Goal: Transaction & Acquisition: Obtain resource

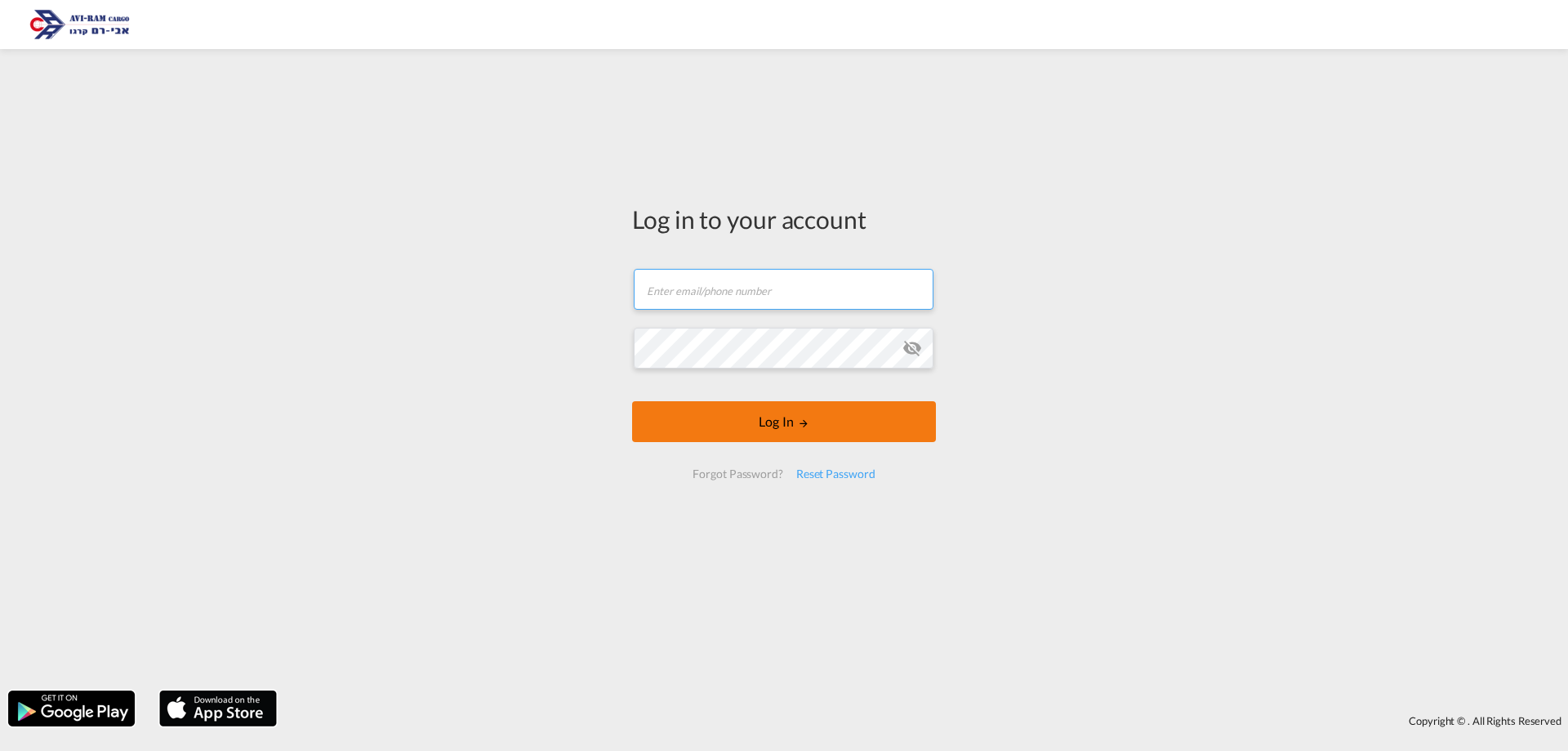
type input "[EMAIL_ADDRESS][DOMAIN_NAME]"
click at [820, 440] on button "Log In" at bounding box center [784, 421] width 304 height 41
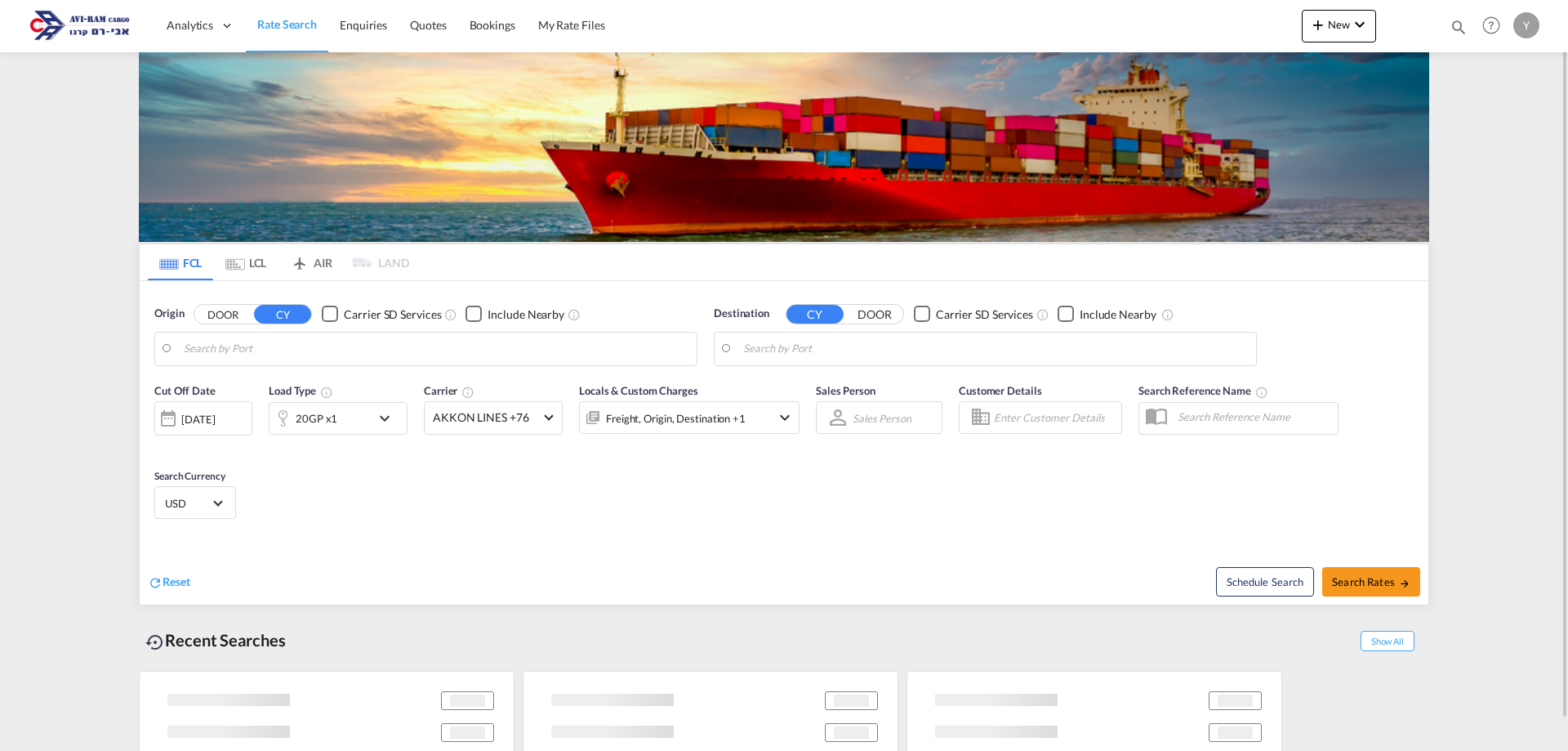
type input "[GEOGRAPHIC_DATA], SGSIN"
type input "Ashdod, ILASH"
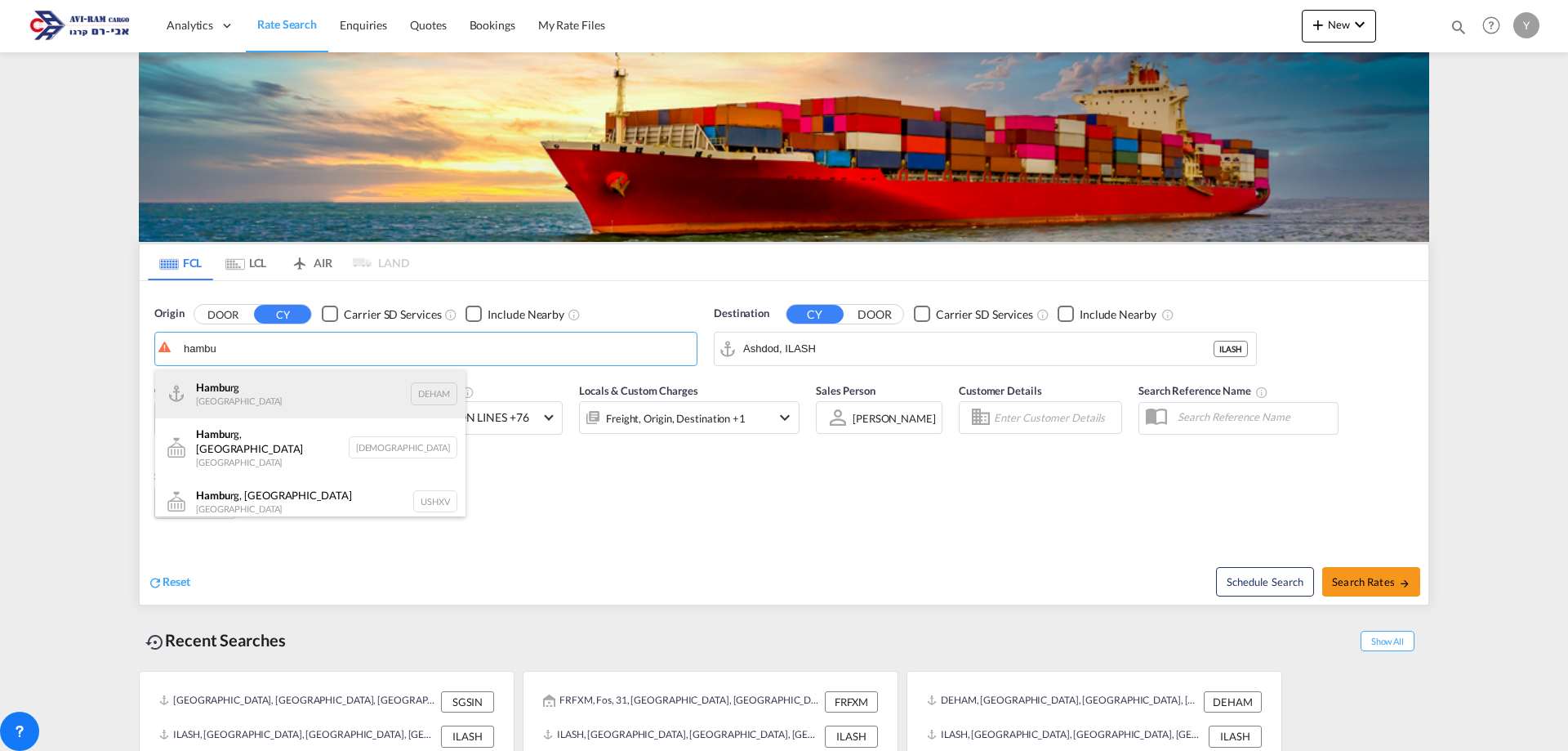
click at [382, 407] on div "Hambu rg [GEOGRAPHIC_DATA] DEHAM" at bounding box center [310, 393] width 311 height 49
type input "[GEOGRAPHIC_DATA], [GEOGRAPHIC_DATA]"
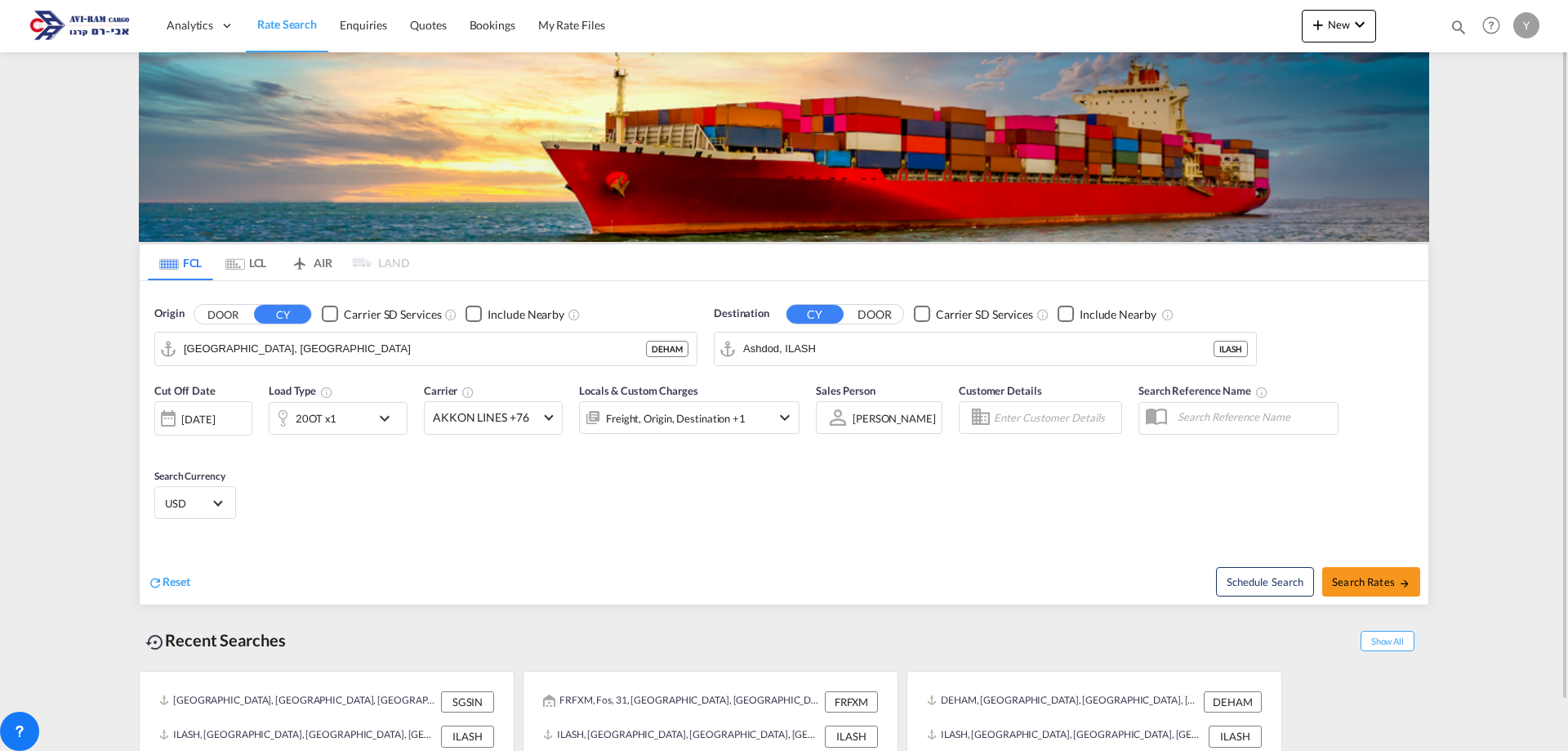
click at [351, 428] on div "20OT x1" at bounding box center [320, 418] width 101 height 33
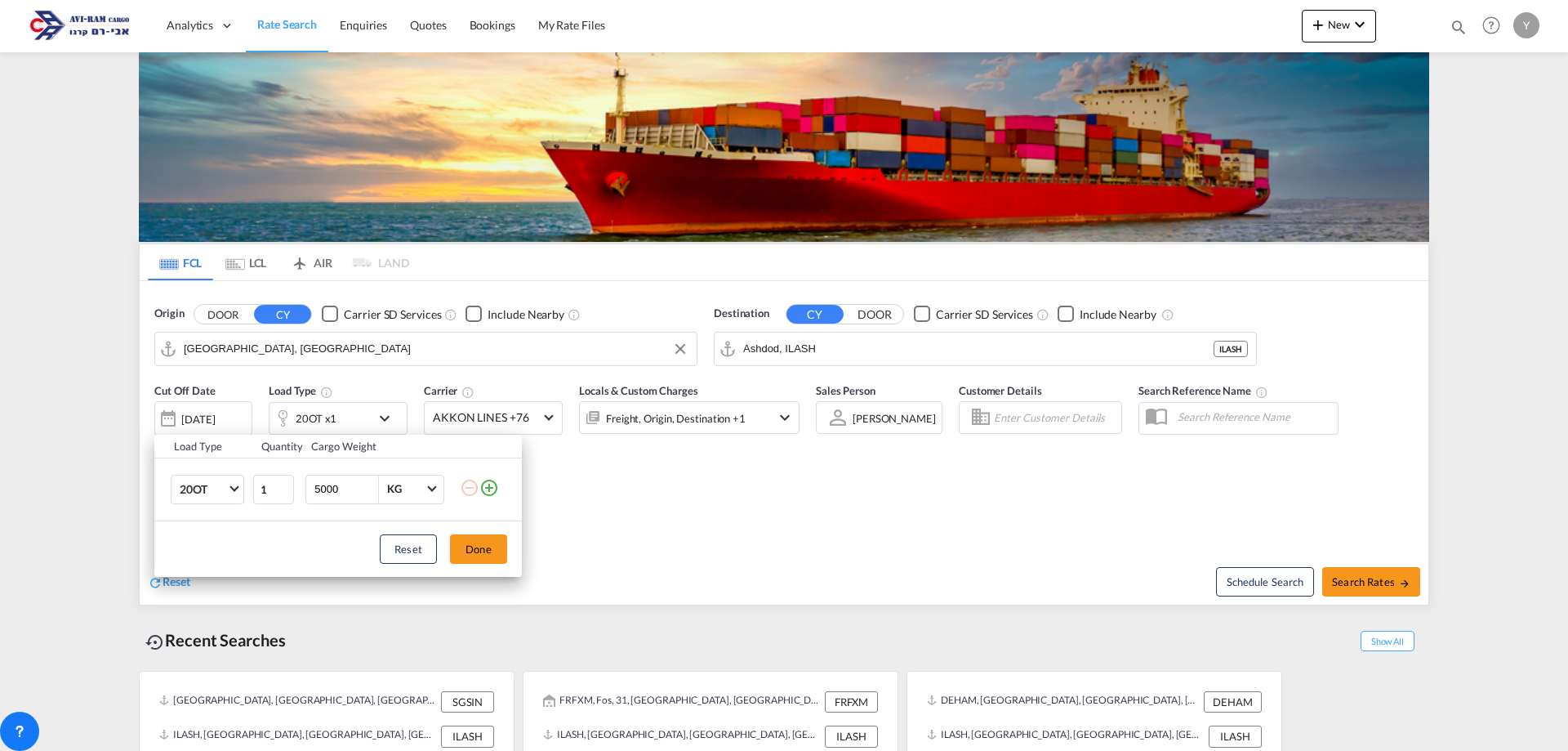
click at [1332, 23] on div "Load Type Quantity Cargo Weight 20OT 20GP 40GP 40HC 45HC 20RE 40RE 40HR 20OT 40…" at bounding box center [784, 376] width 1568 height 751
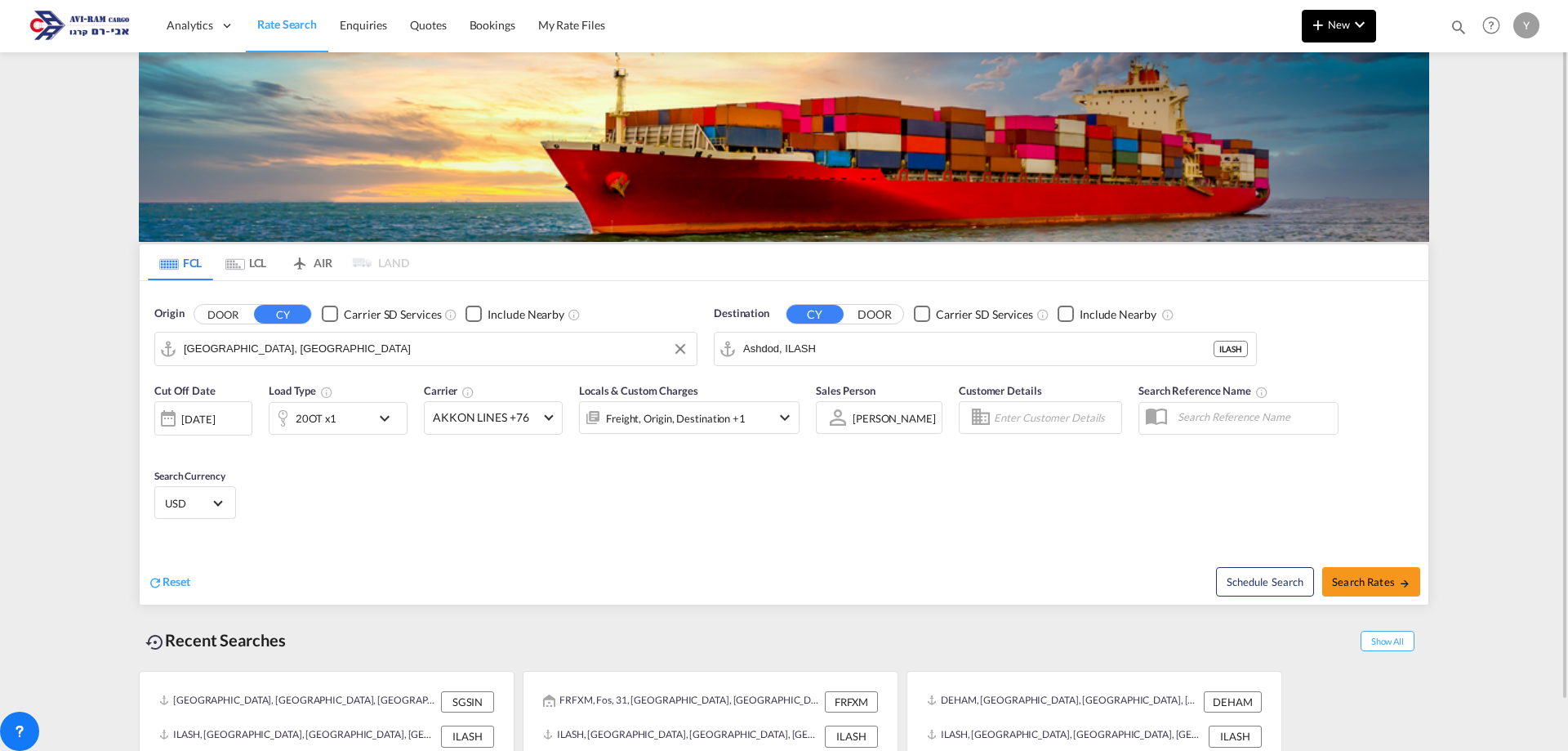
click at [1341, 30] on span "New" at bounding box center [1340, 24] width 62 height 13
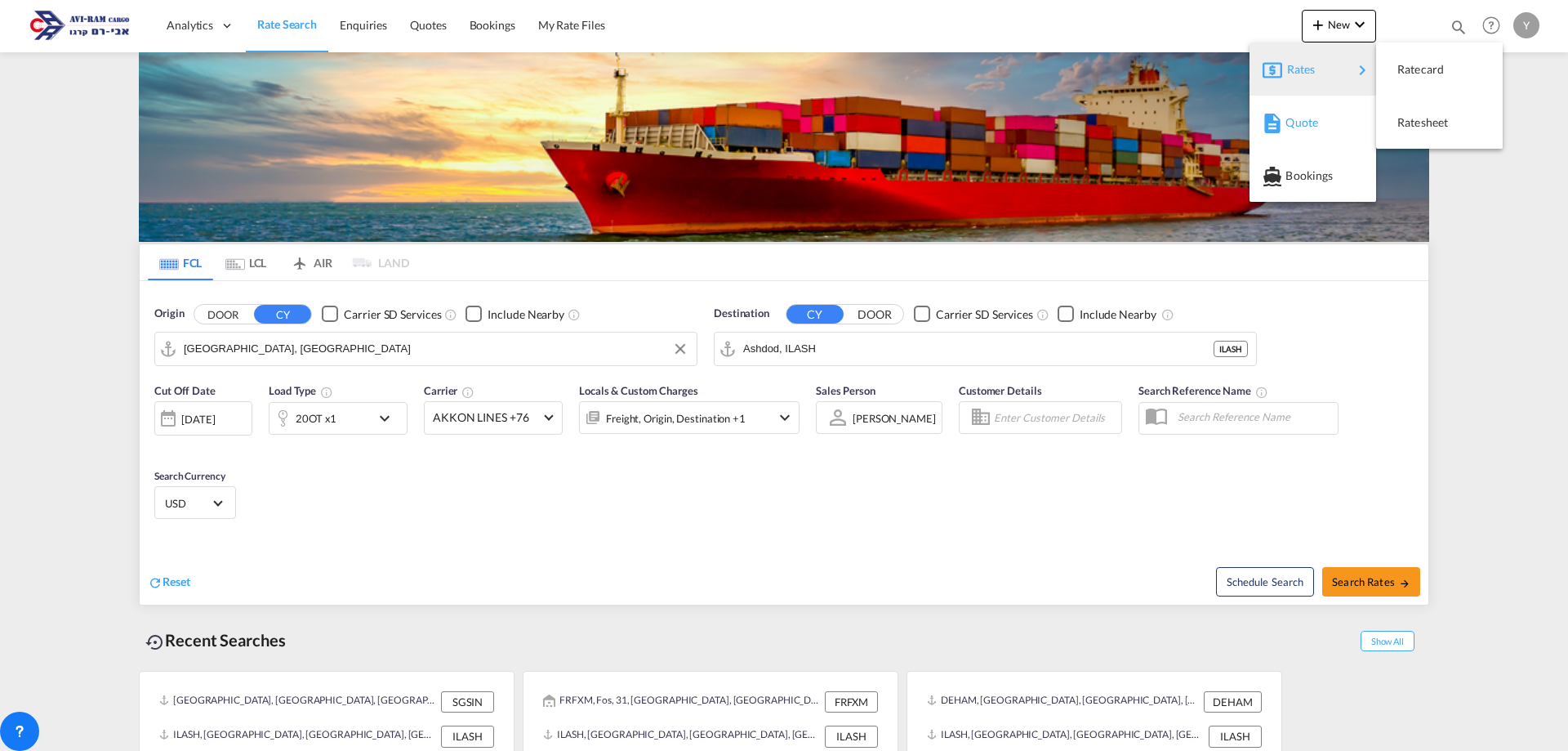
click at [1326, 129] on div "Quote" at bounding box center [1316, 122] width 61 height 41
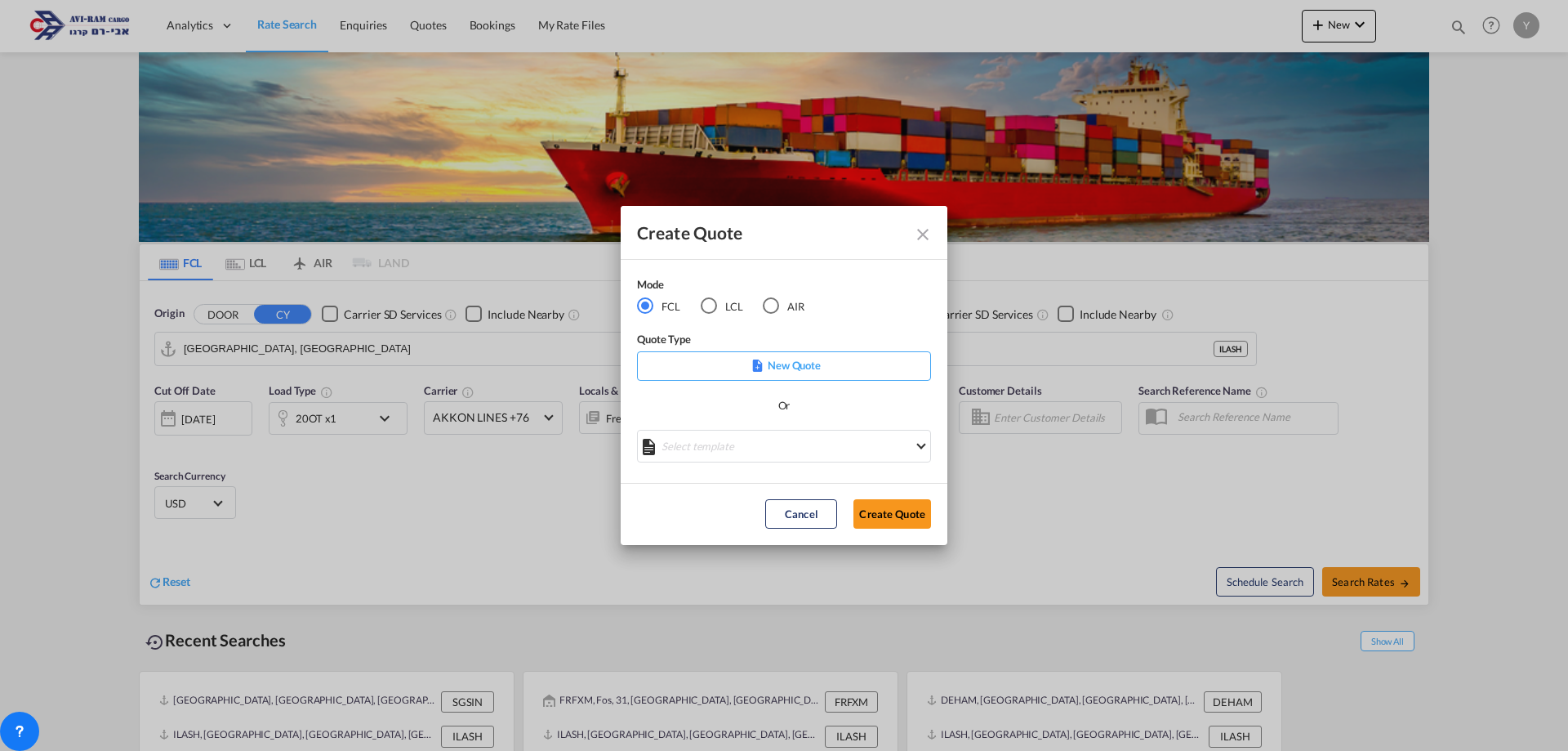
click at [930, 225] on md-icon "Close dialog" at bounding box center [924, 234] width 20 height 20
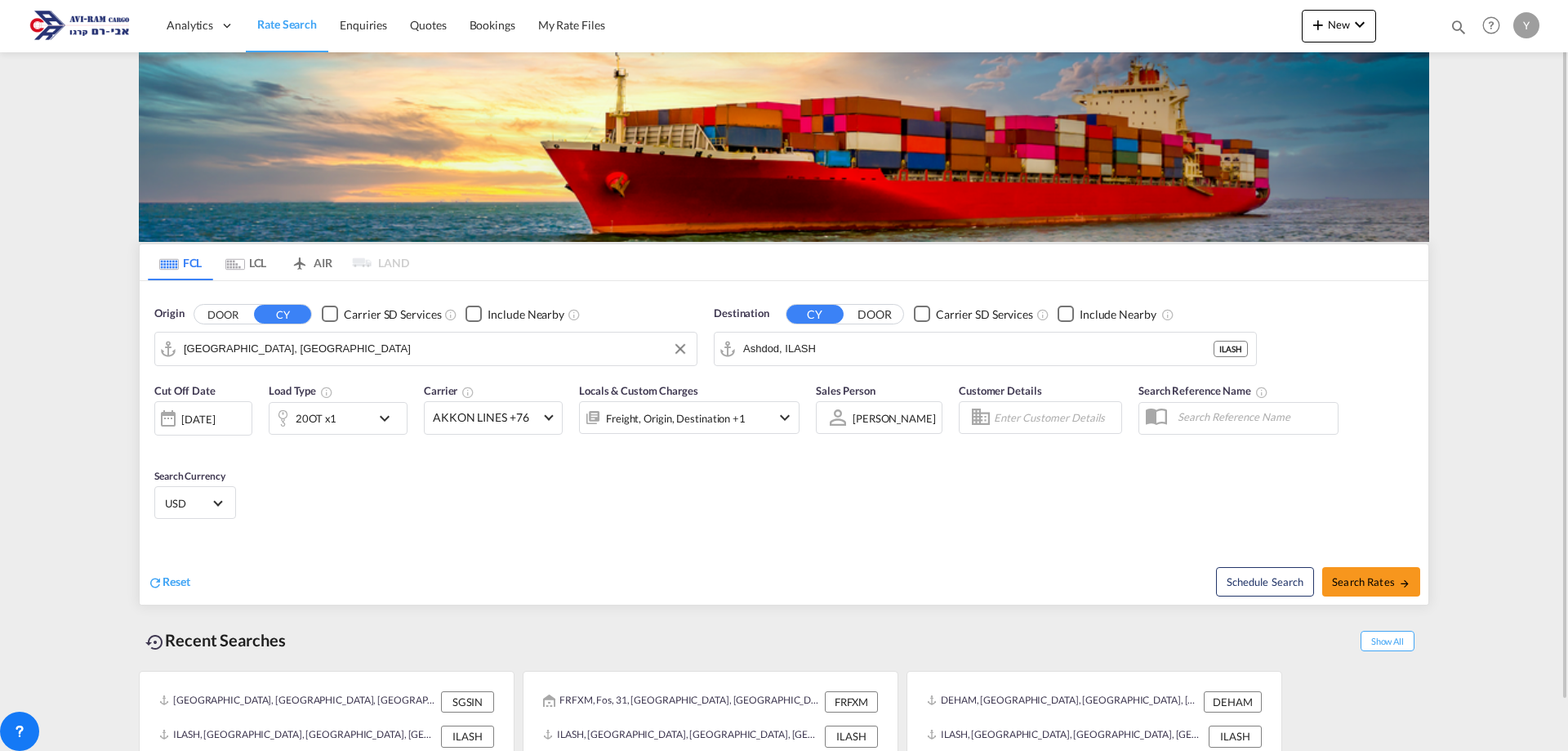
click at [37, 30] on img at bounding box center [79, 25] width 110 height 37
click at [53, 32] on img at bounding box center [79, 25] width 110 height 37
click at [305, 12] on link "Rate Search" at bounding box center [287, 25] width 82 height 53
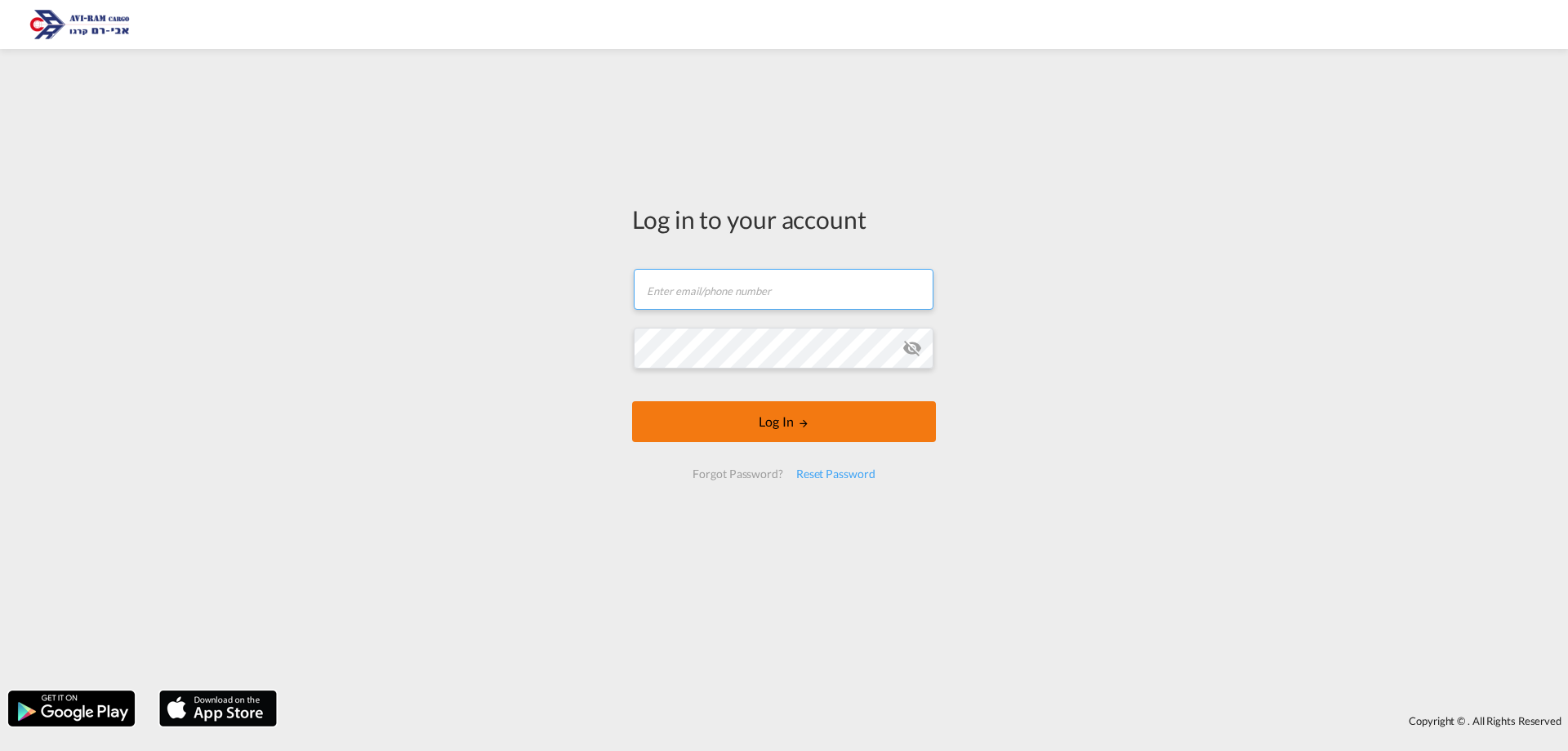
type input "[EMAIL_ADDRESS][DOMAIN_NAME]"
click at [763, 429] on button "Log In" at bounding box center [784, 421] width 304 height 41
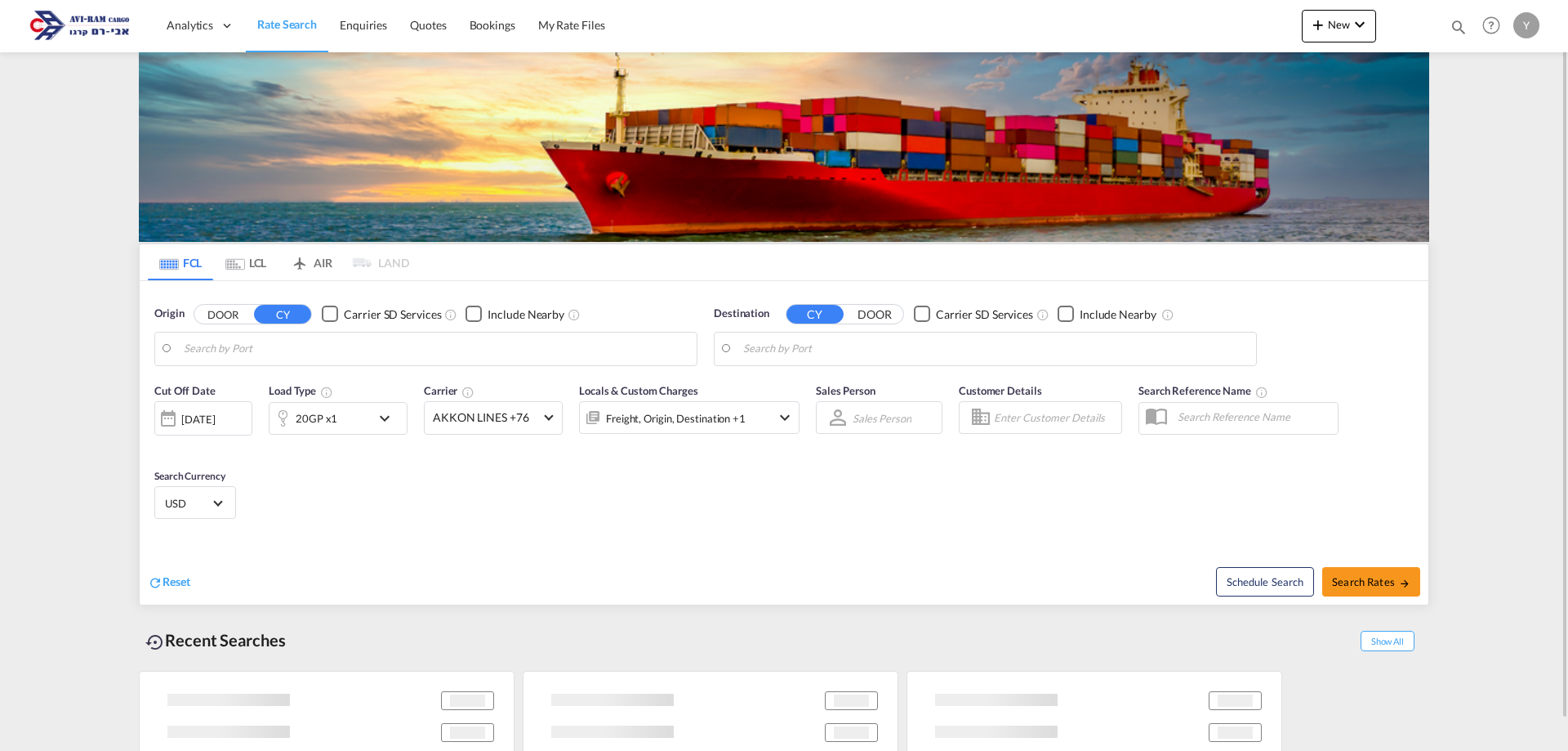
type input "[GEOGRAPHIC_DATA], SGSIN"
type input "Ashdod, ILASH"
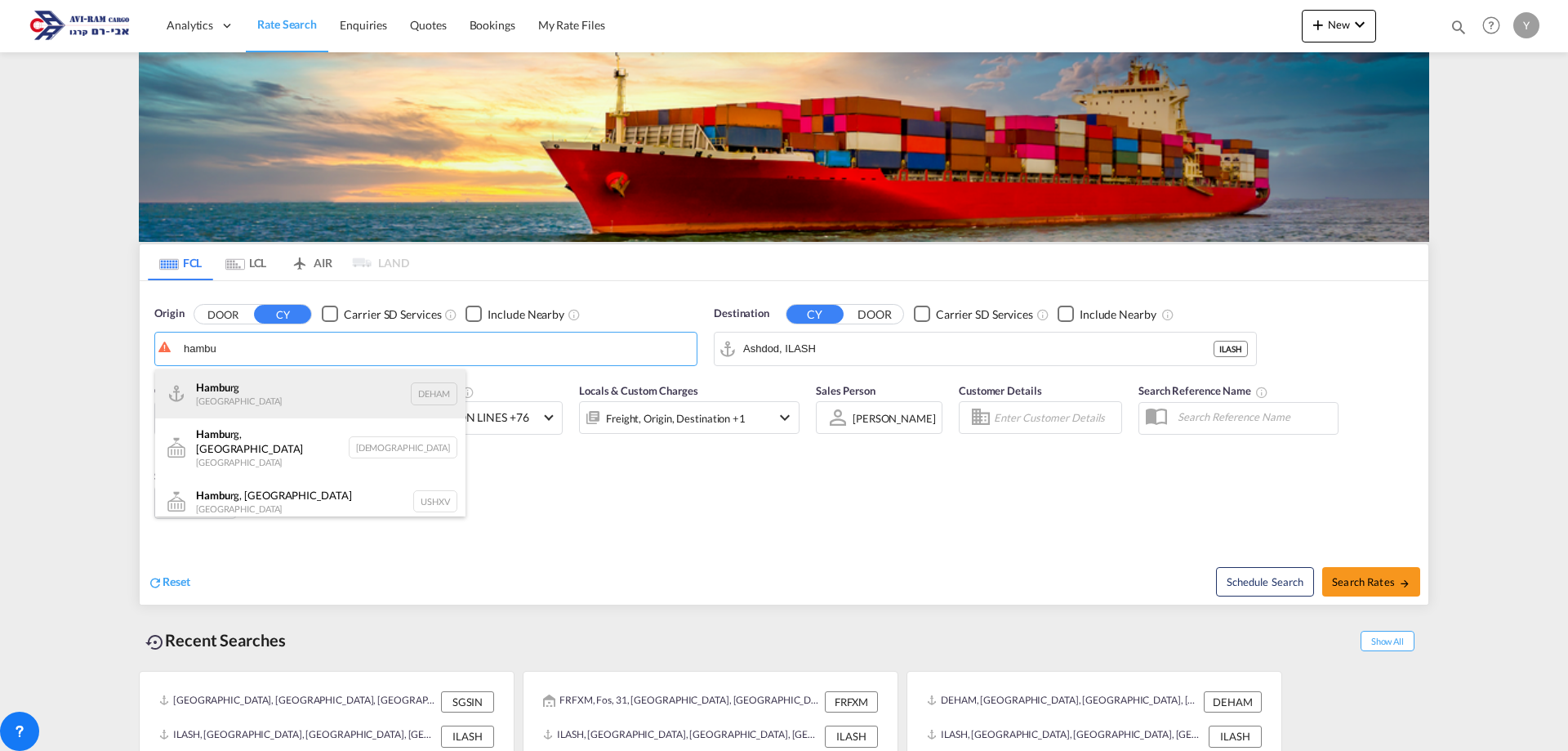
click at [389, 394] on div "Hambu rg [GEOGRAPHIC_DATA] DEHAM" at bounding box center [310, 393] width 311 height 49
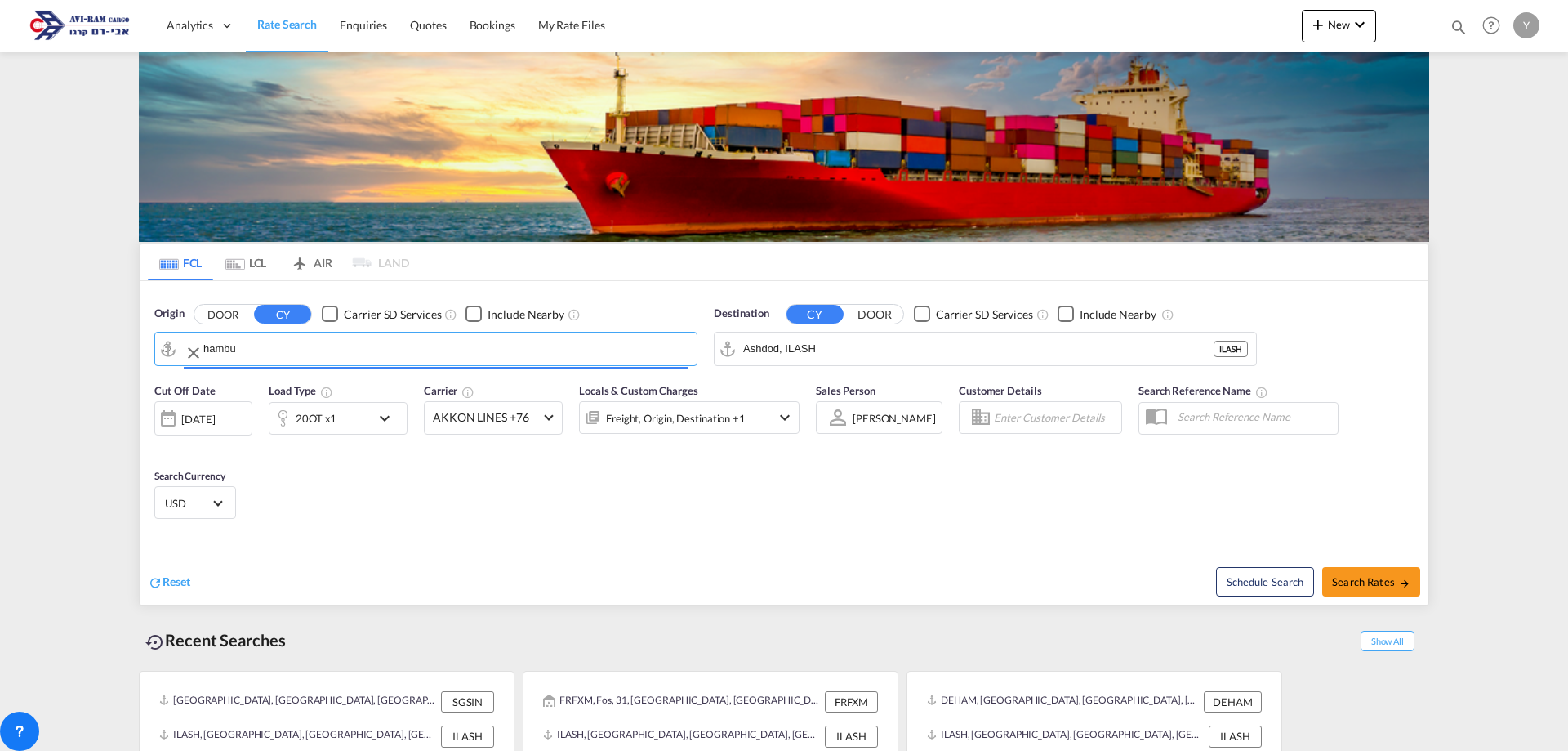
type input "[GEOGRAPHIC_DATA], [GEOGRAPHIC_DATA]"
click at [320, 411] on div "20OT x1" at bounding box center [316, 418] width 41 height 23
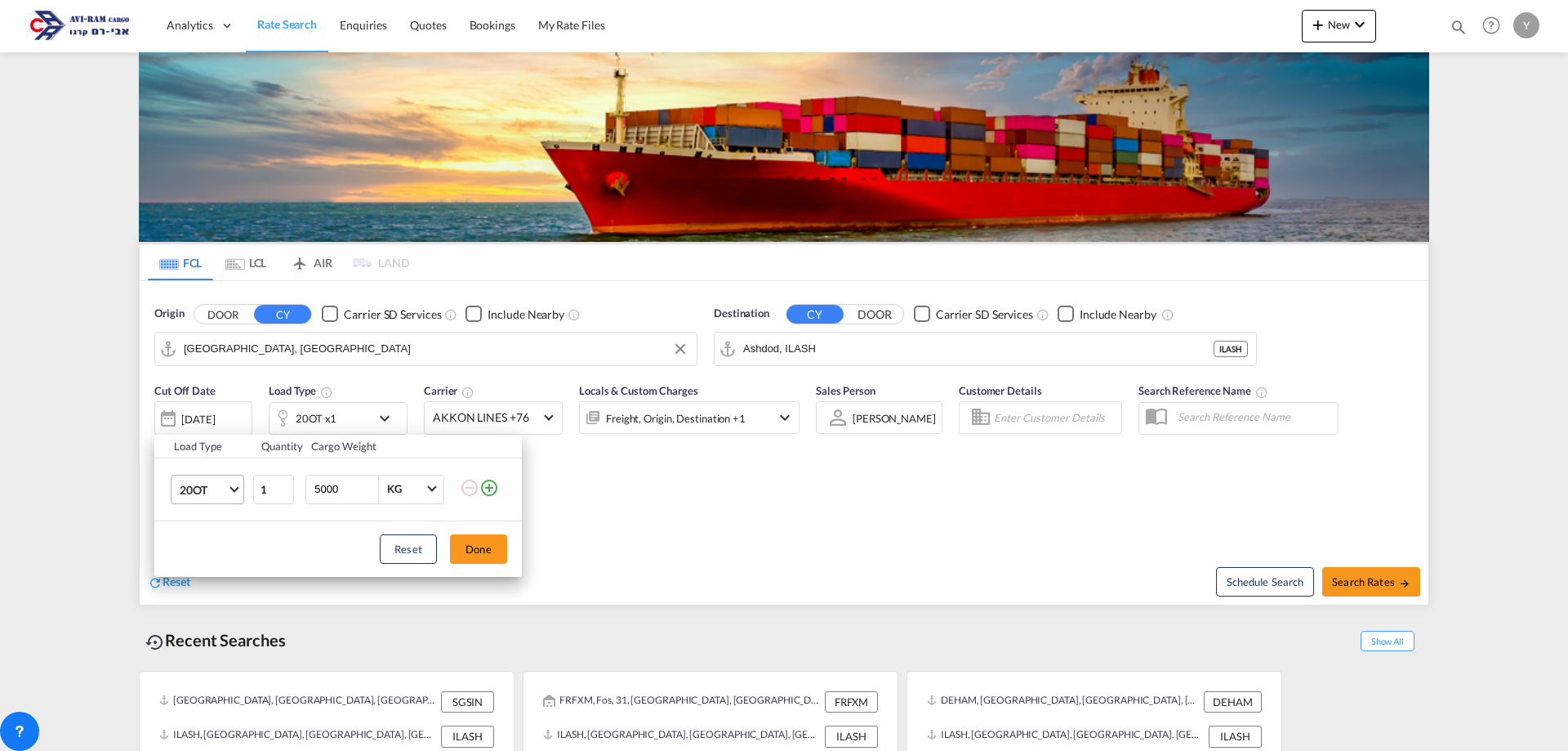
click at [219, 499] on md-select-value "20OT" at bounding box center [211, 490] width 66 height 28
click at [196, 397] on div "20GP" at bounding box center [194, 404] width 29 height 16
click at [482, 534] on button "Done" at bounding box center [479, 549] width 58 height 30
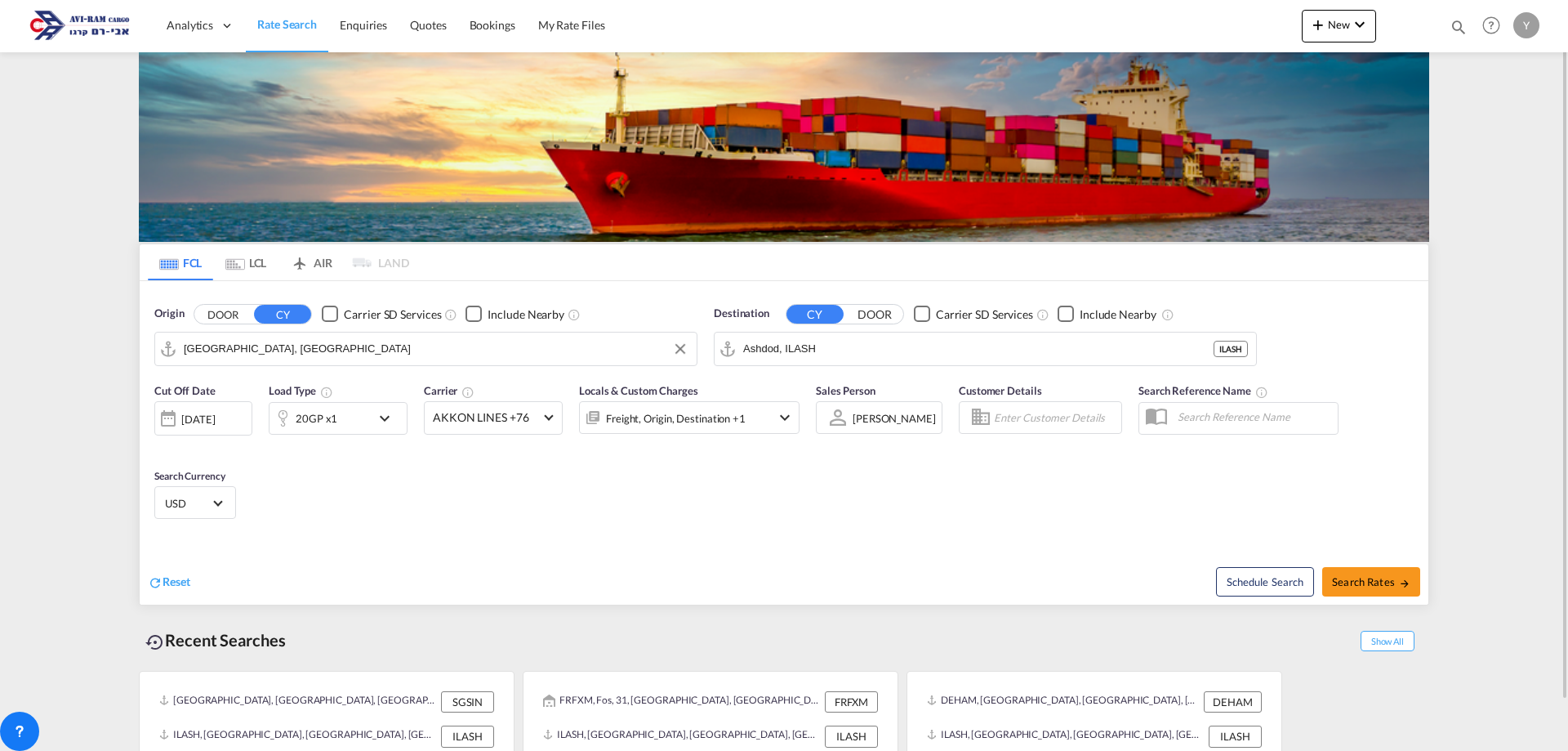
click at [931, 515] on div "Cut Off Date [DATE] [DATE] Load Type 20GP x1 Carrier AKKON LINES +76 Online Rat…" at bounding box center [784, 454] width 1289 height 159
click at [1352, 582] on span "Search Rates" at bounding box center [1371, 581] width 78 height 13
type input "DEHAM to ILASH / [DATE]"
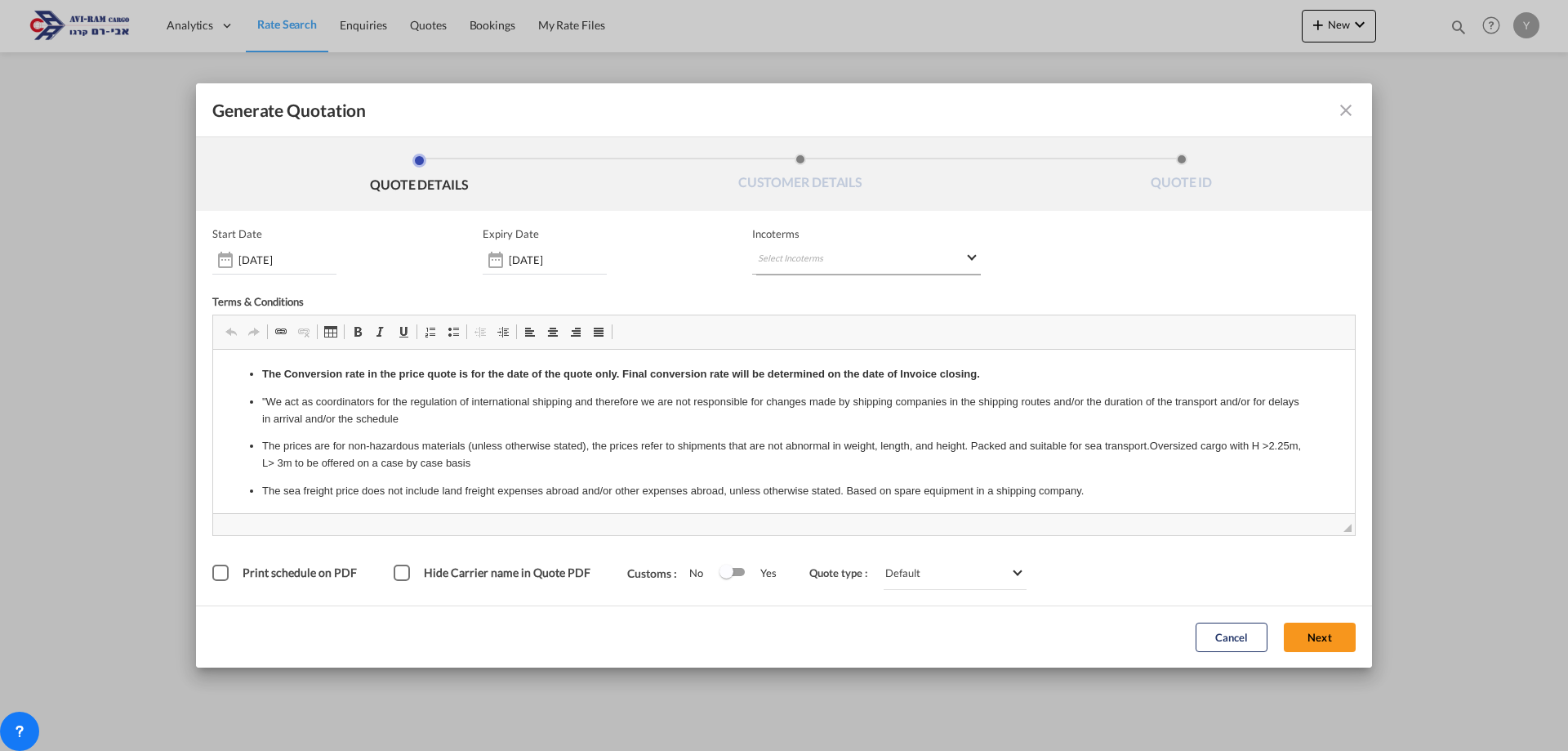
click at [822, 267] on md-select "Select Incoterms FAS - import Free Alongside Ship DDP - export Delivery Duty Pa…" at bounding box center [867, 260] width 228 height 30
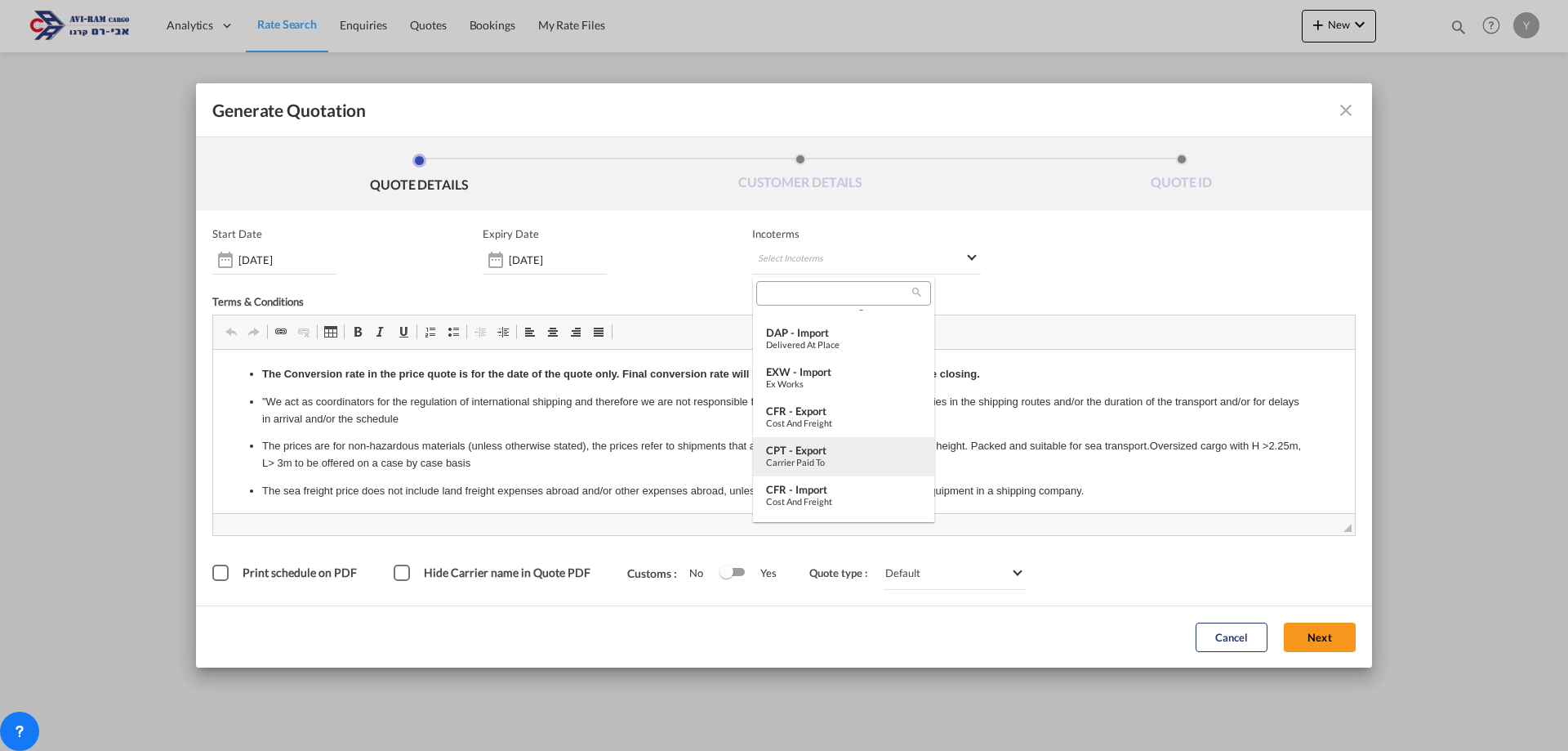
scroll to position [245, 0]
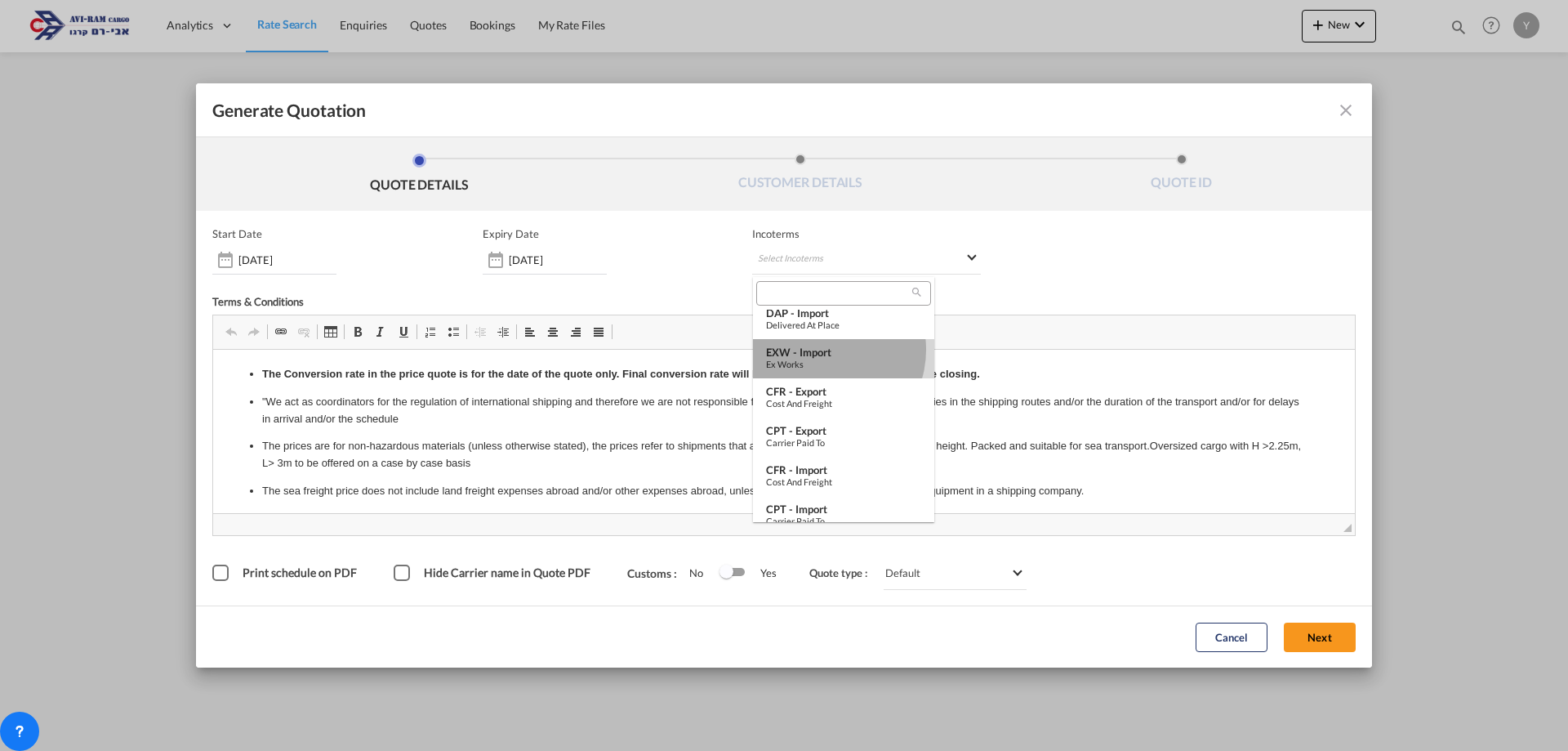
click at [823, 350] on div "EXW - import" at bounding box center [844, 352] width 155 height 13
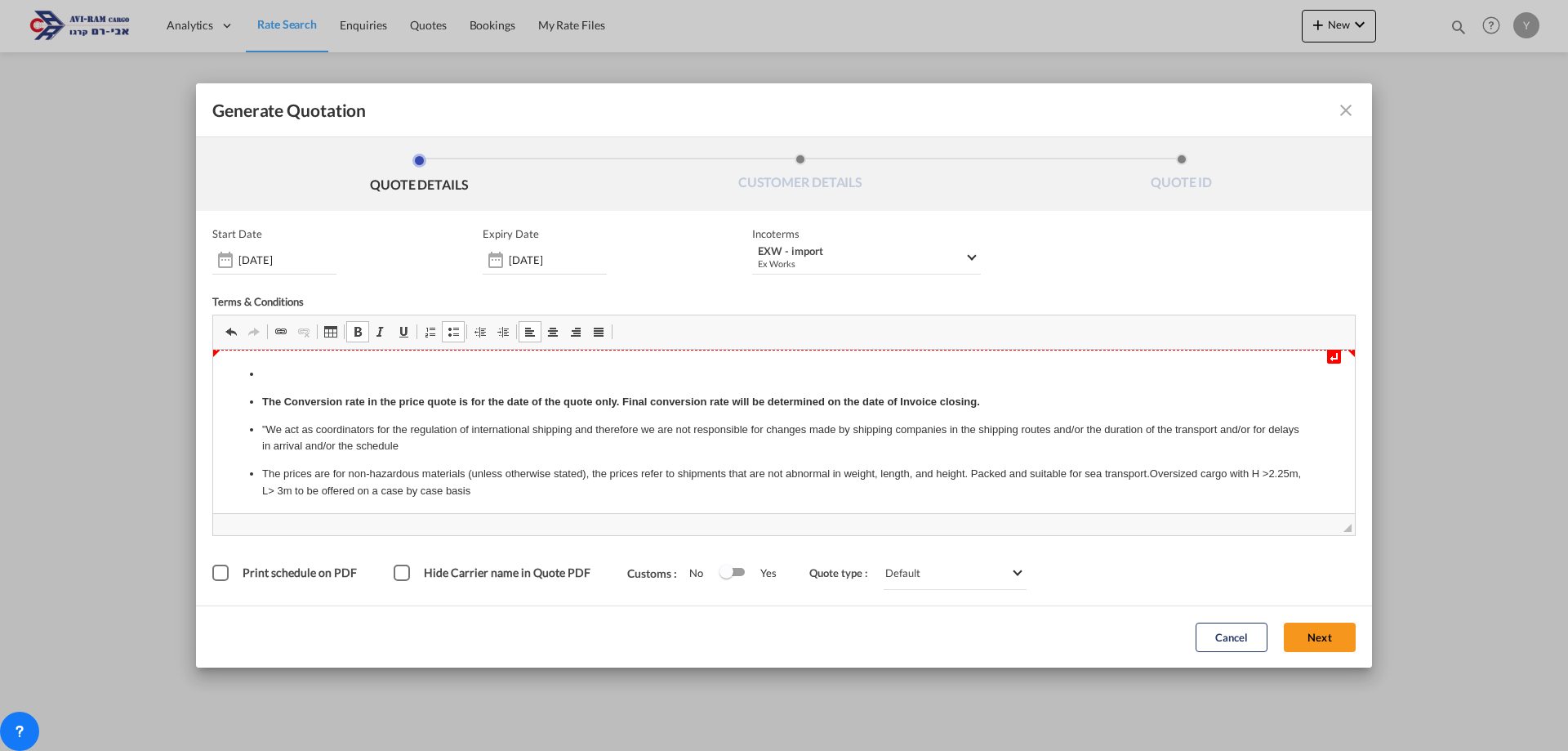
click at [281, 367] on p "Editor, editor2" at bounding box center [784, 375] width 1044 height 17
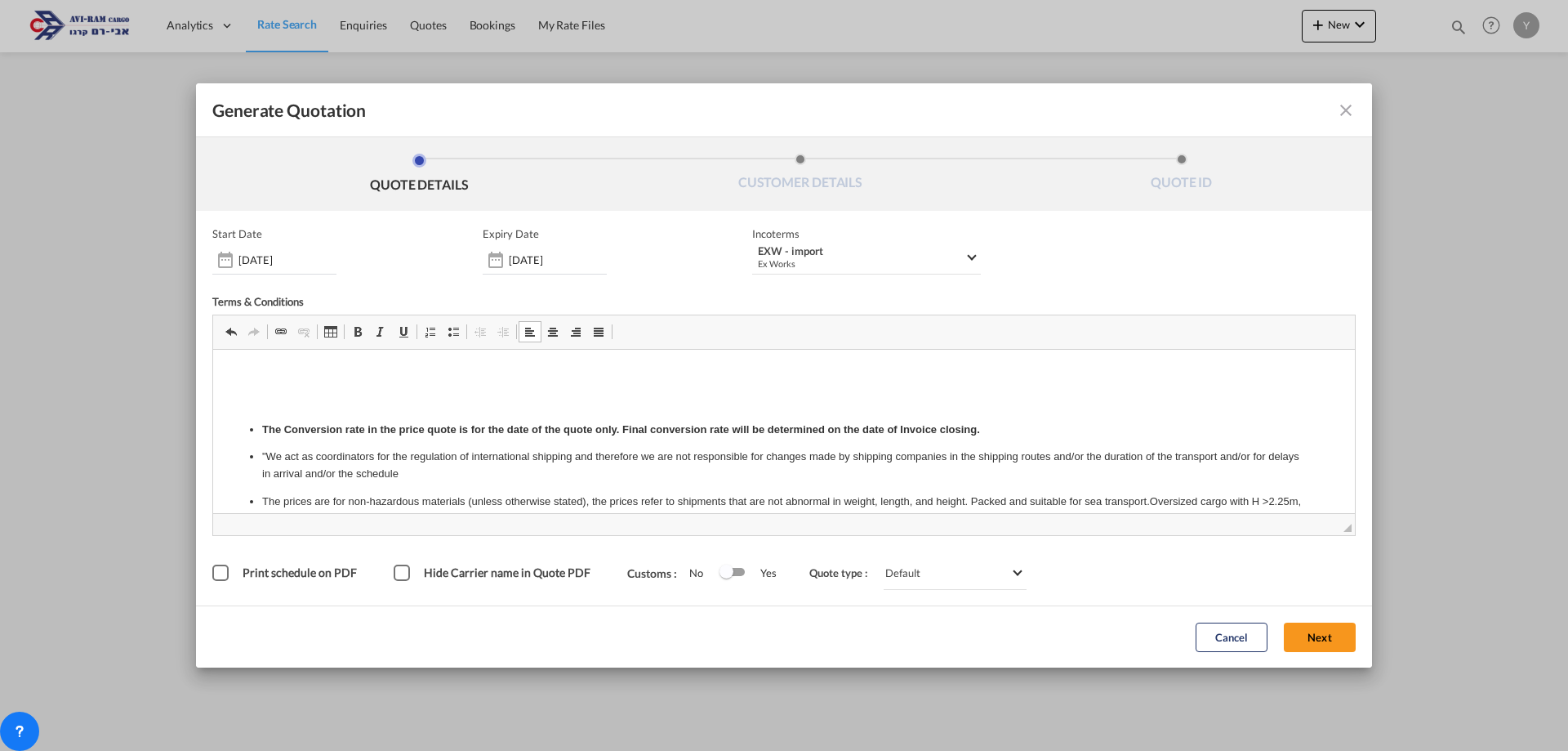
click at [273, 371] on p "Editor, editor2" at bounding box center [784, 375] width 1109 height 17
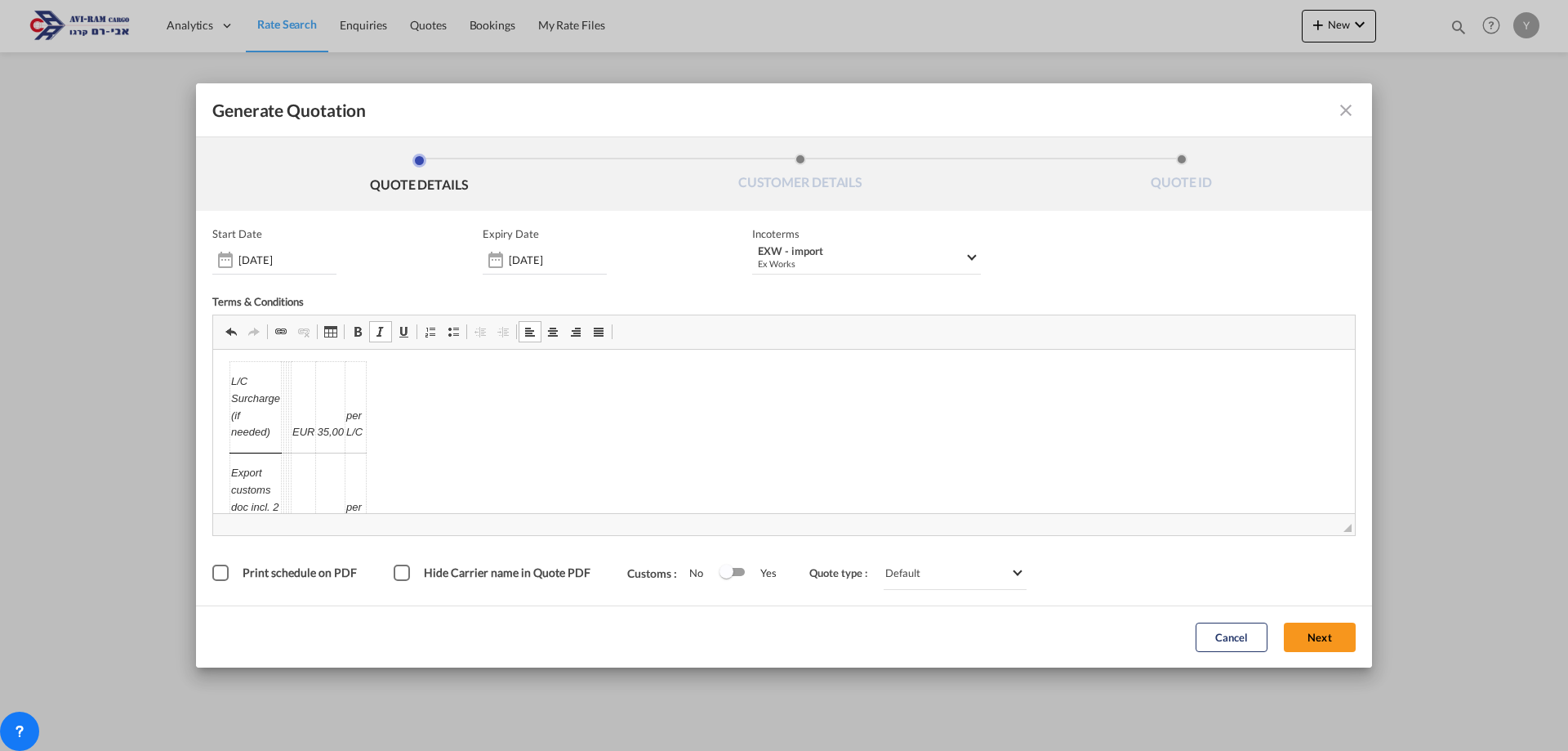
scroll to position [0, 0]
click at [251, 435] on em "L/C Surcharge (if needed)" at bounding box center [255, 411] width 49 height 63
drag, startPoint x: 428, startPoint y: 374, endPoint x: 232, endPoint y: 278, distance: 218.2
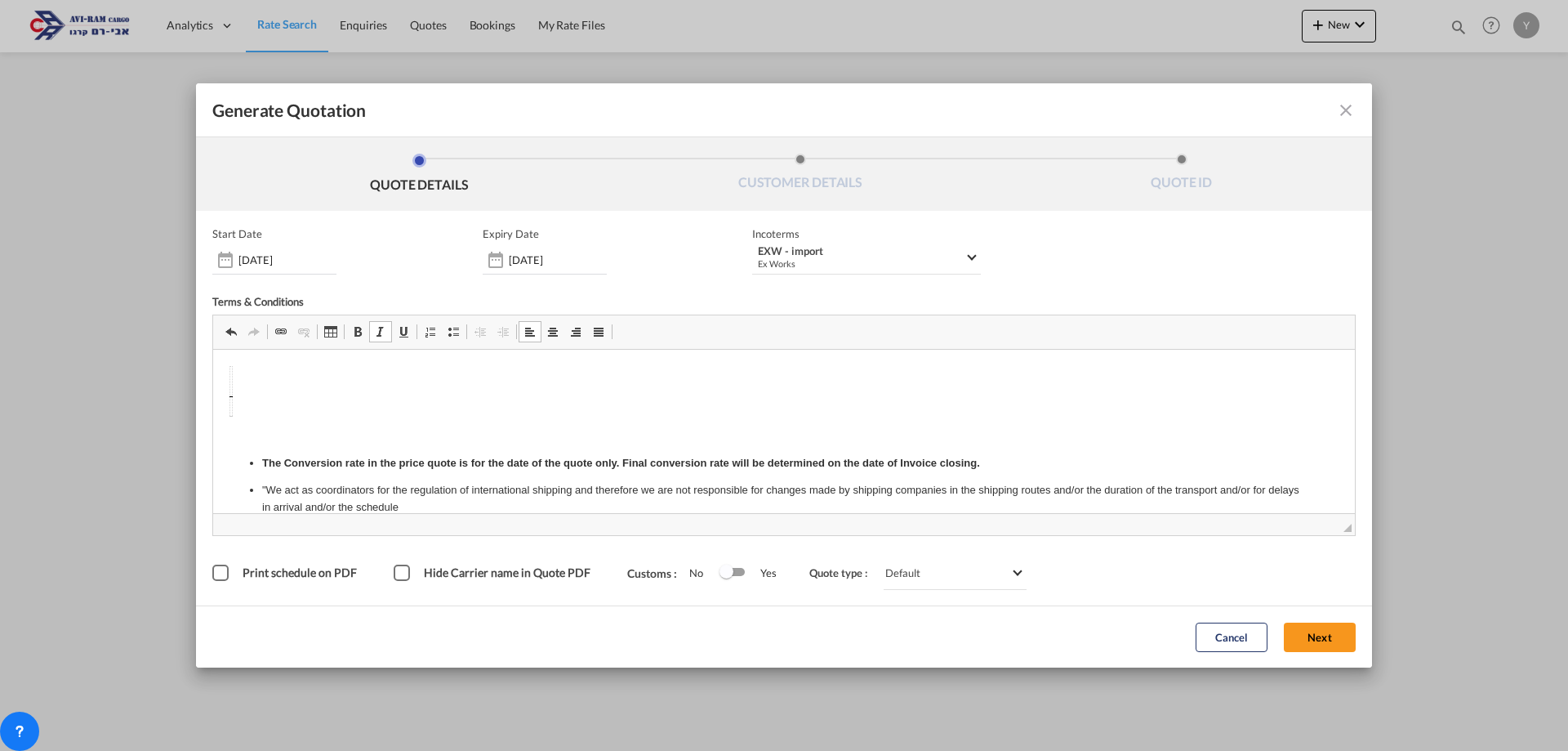
click at [449, 331] on span "Generate QuotationQUOTE ..." at bounding box center [453, 331] width 13 height 13
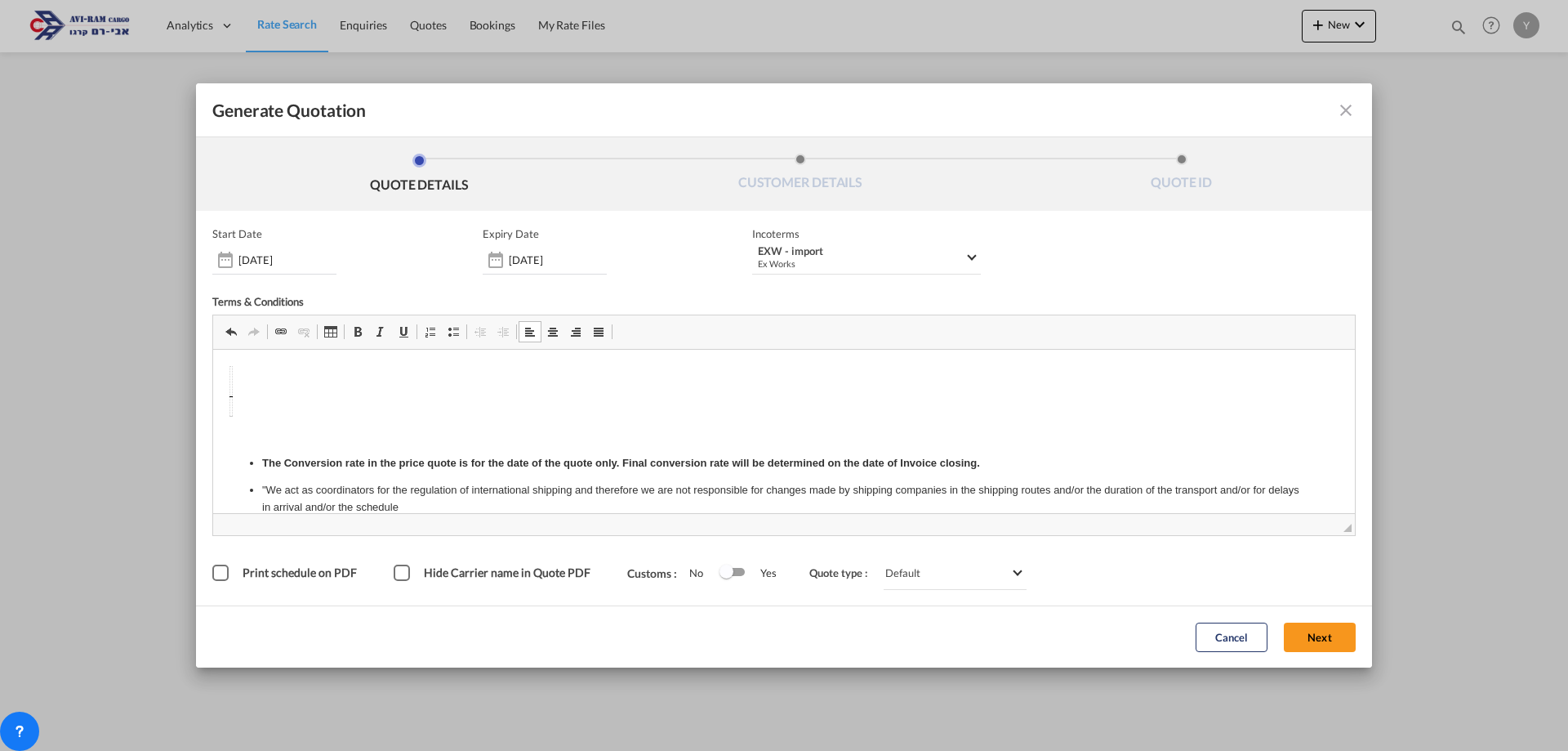
click at [448, 338] on span "Generate QuotationQUOTE ..." at bounding box center [453, 331] width 13 height 13
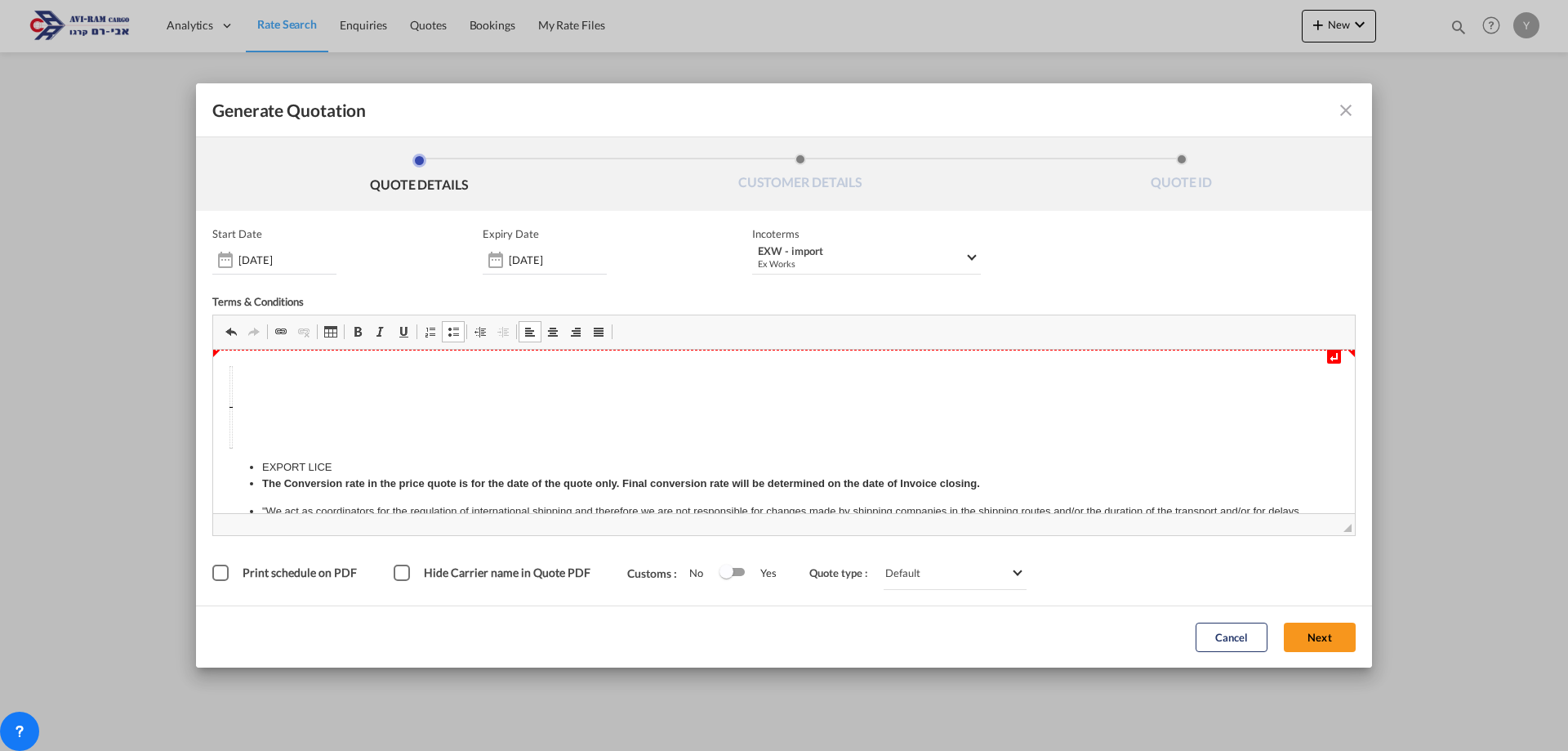
drag, startPoint x: 448, startPoint y: 326, endPoint x: 145, endPoint y: 127, distance: 362.5
click at [448, 326] on span "Generate QuotationQUOTE ..." at bounding box center [453, 331] width 13 height 13
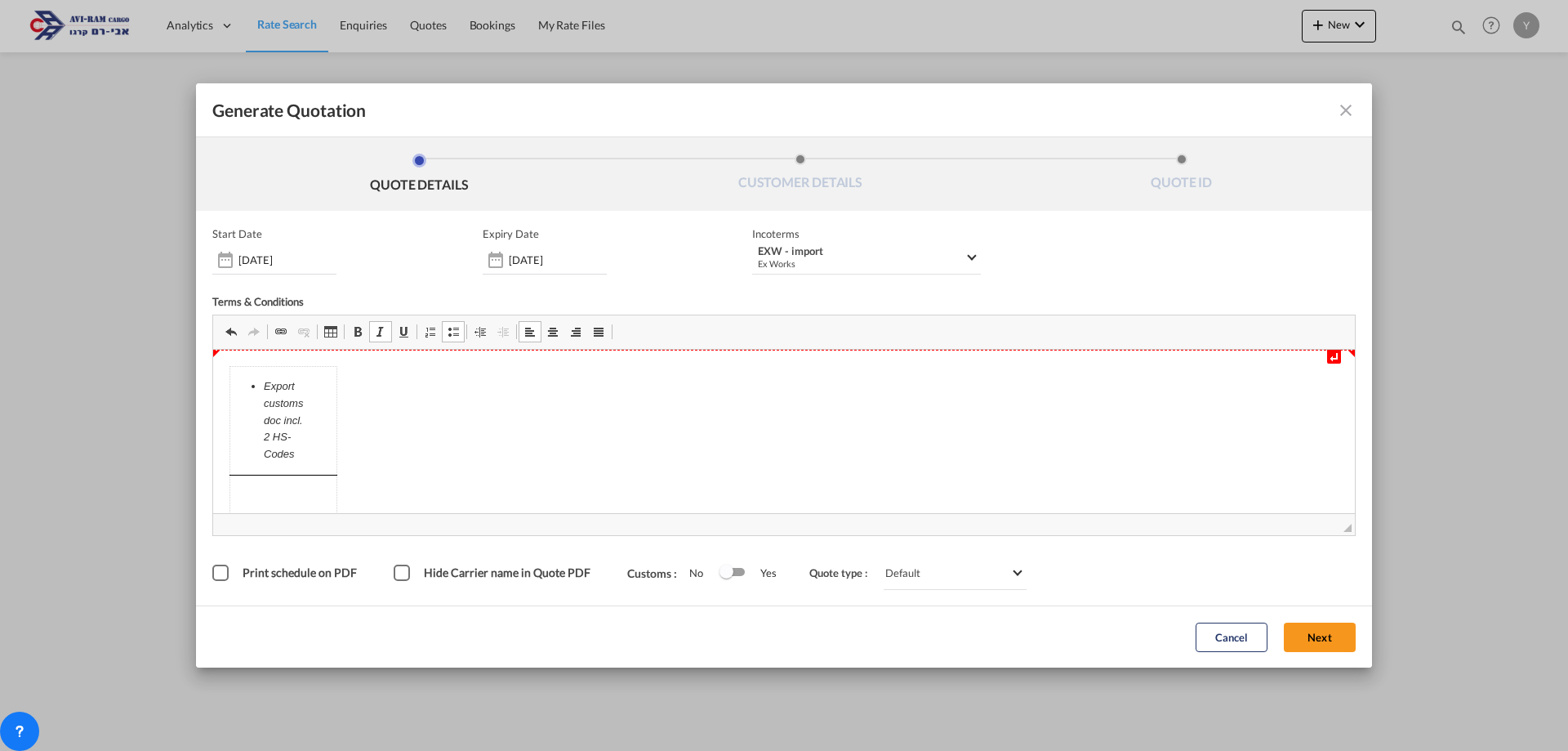
click at [306, 418] on ul "Export customs doc incl. 2 HS-Codes" at bounding box center [283, 421] width 104 height 85
click at [294, 447] on p "Export customs doc incl. 2 HS-Codes" at bounding box center [283, 421] width 39 height 85
drag, startPoint x: 311, startPoint y: 423, endPoint x: 311, endPoint y: 476, distance: 53.0
click at [311, 425] on ul "Export customs doc incl. 2 HS-Code" at bounding box center [283, 421] width 104 height 85
click at [262, 451] on ul "Export customs doc incl. 2 HS-Code" at bounding box center [283, 421] width 104 height 85
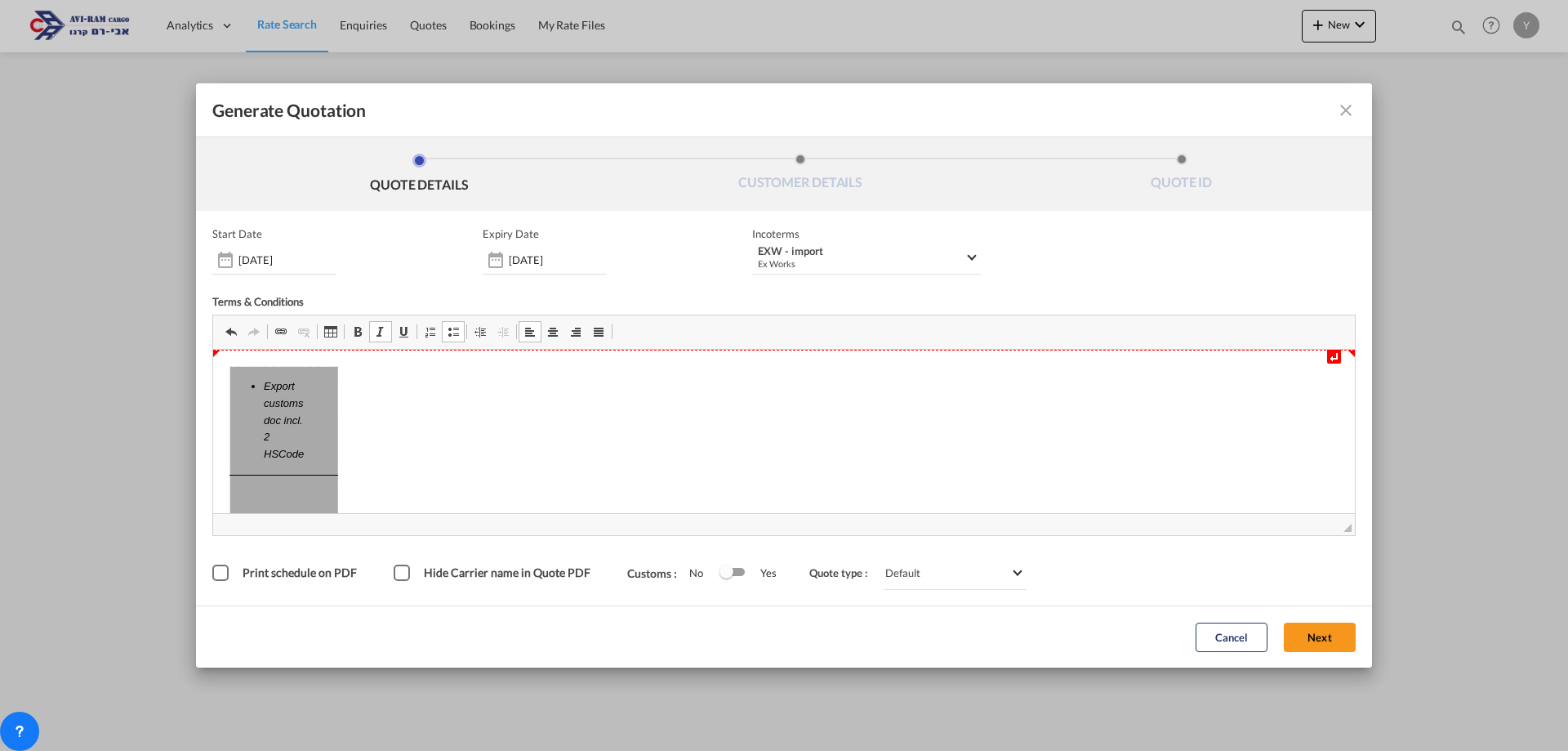
drag, startPoint x: 310, startPoint y: 420, endPoint x: 285, endPoint y: 379, distance: 48.0
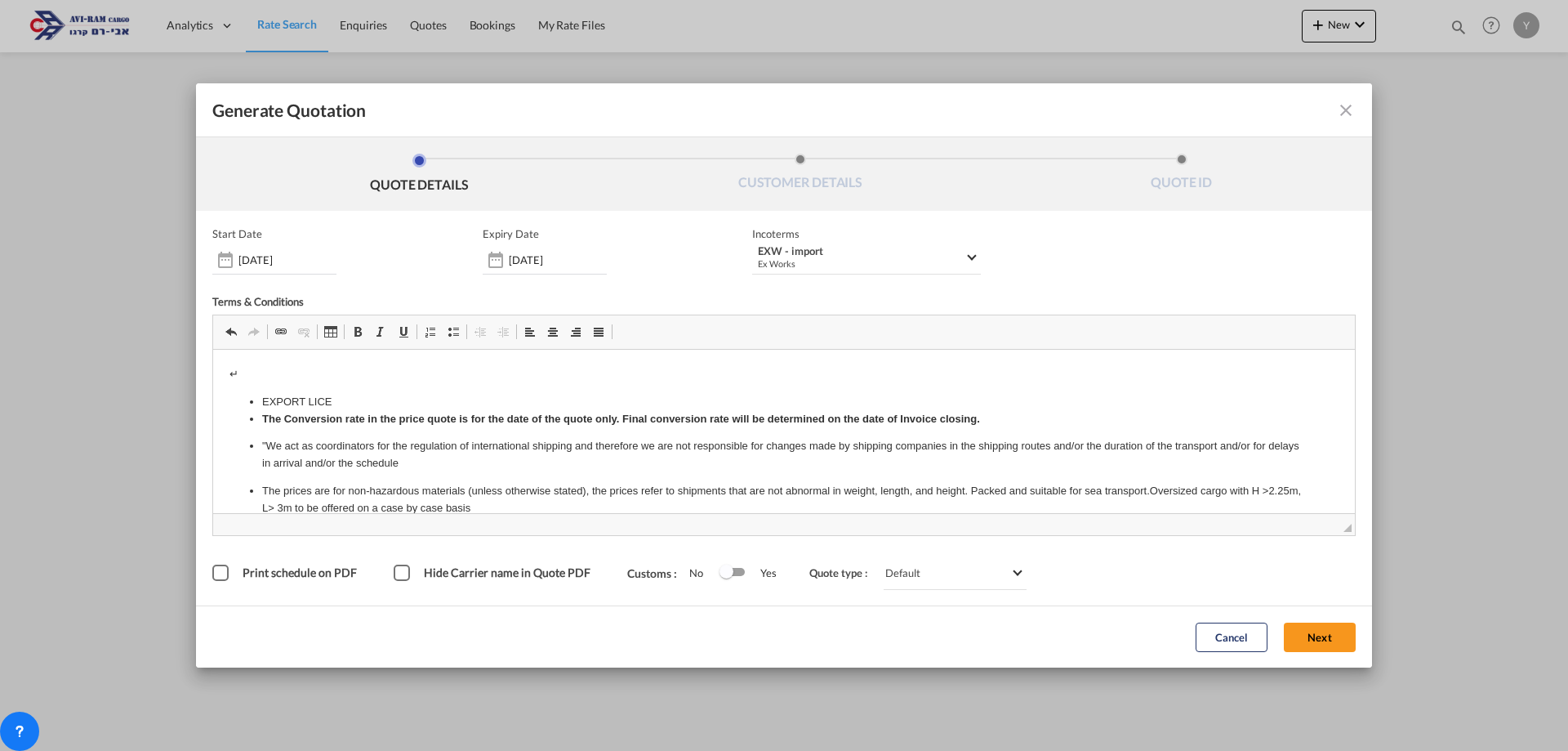
click at [334, 372] on p "↵" at bounding box center [784, 375] width 1109 height 17
drag, startPoint x: 335, startPoint y: 397, endPoint x: 261, endPoint y: 389, distance: 74.4
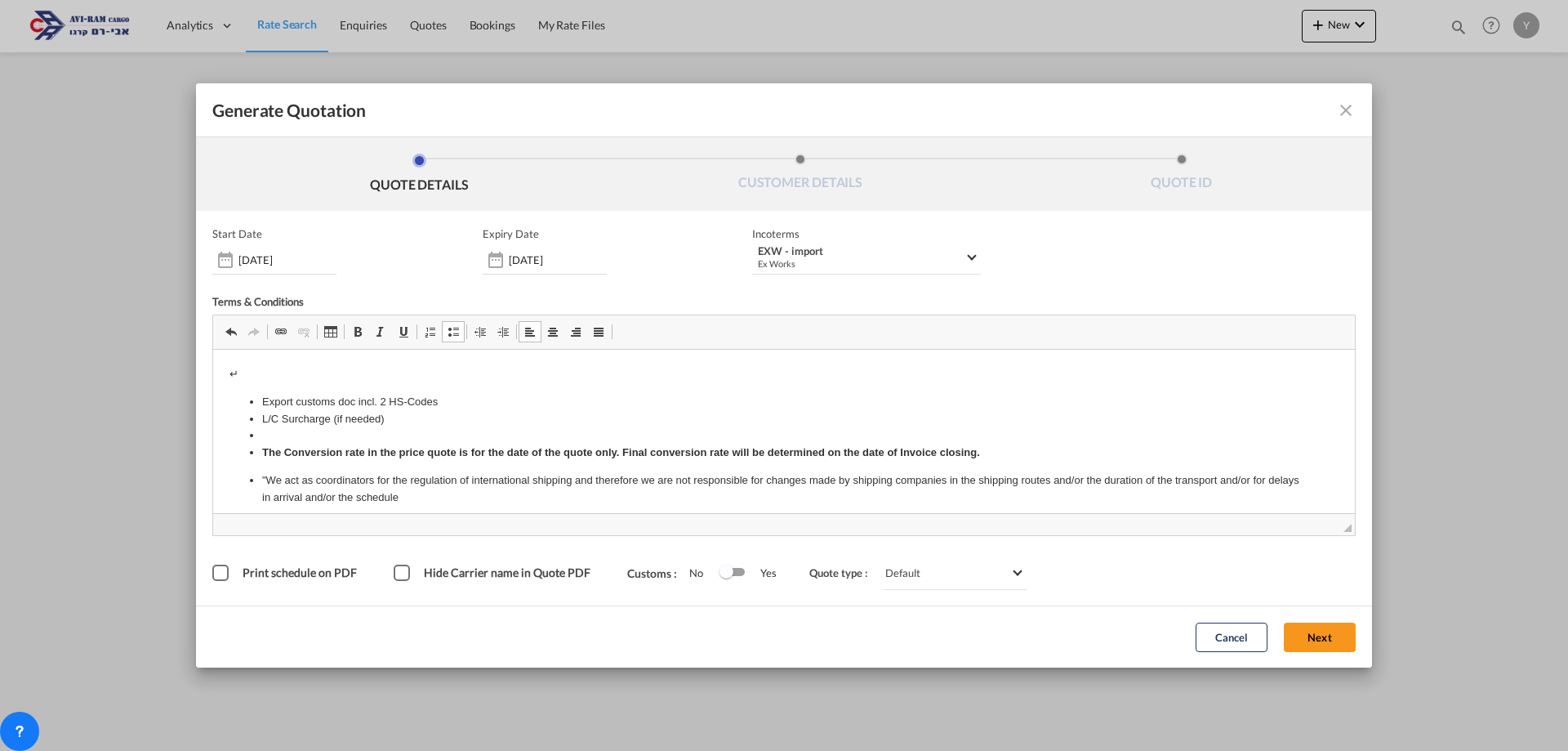
click at [269, 435] on li "Editor, editor2" at bounding box center [784, 435] width 1044 height 17
click at [389, 422] on li "L/C Surcharge (if needed)" at bounding box center [784, 419] width 1044 height 17
click at [356, 433] on li "each further" at bounding box center [784, 435] width 1044 height 17
drag, startPoint x: 436, startPoint y: 439, endPoint x: 248, endPoint y: 407, distance: 190.7
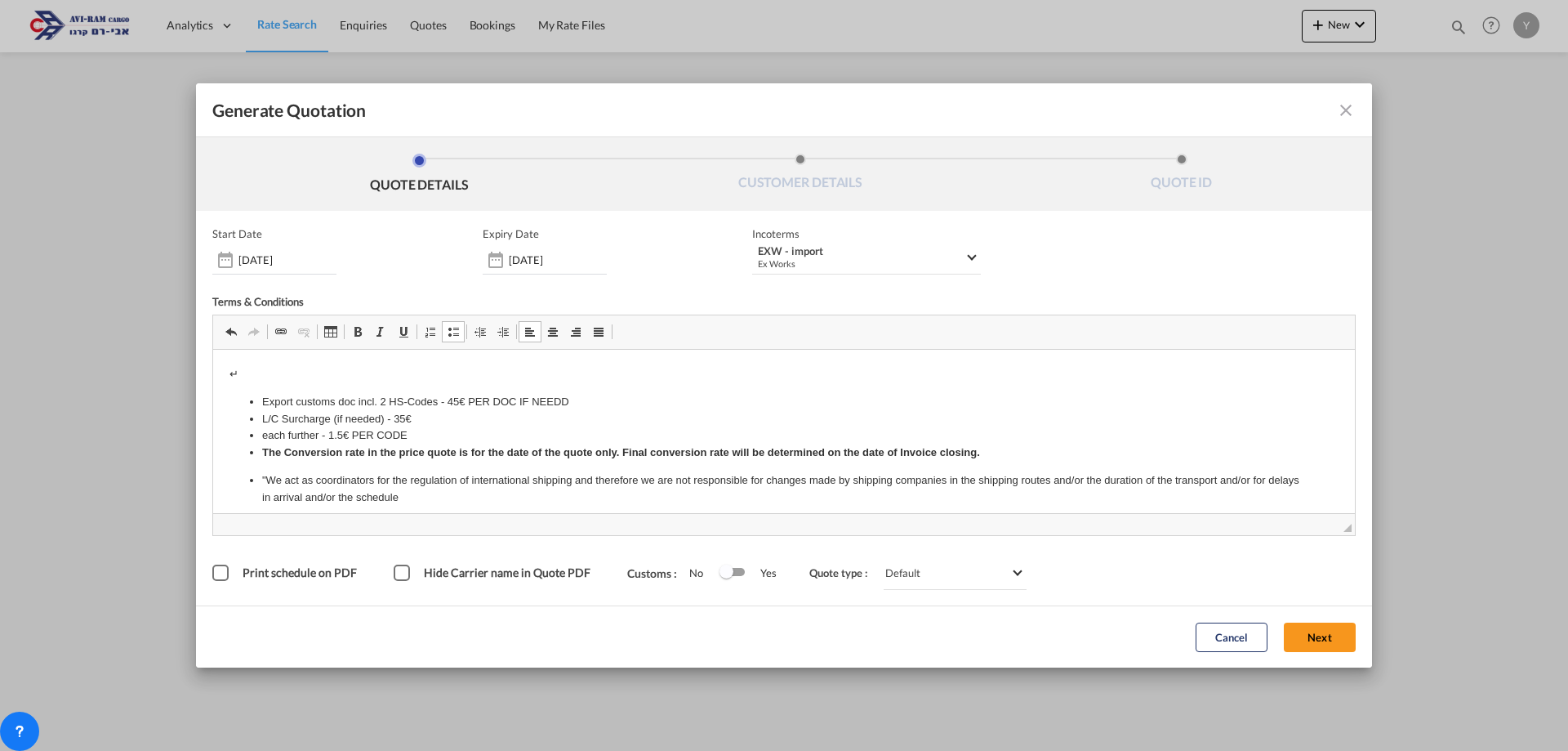
copy ul "Export customs doc incl. 2 HS-Codes - 45€ PER DOC IF NEEDD L/C Surcharge (if ne…"
click at [1302, 634] on button "Next" at bounding box center [1320, 638] width 71 height 30
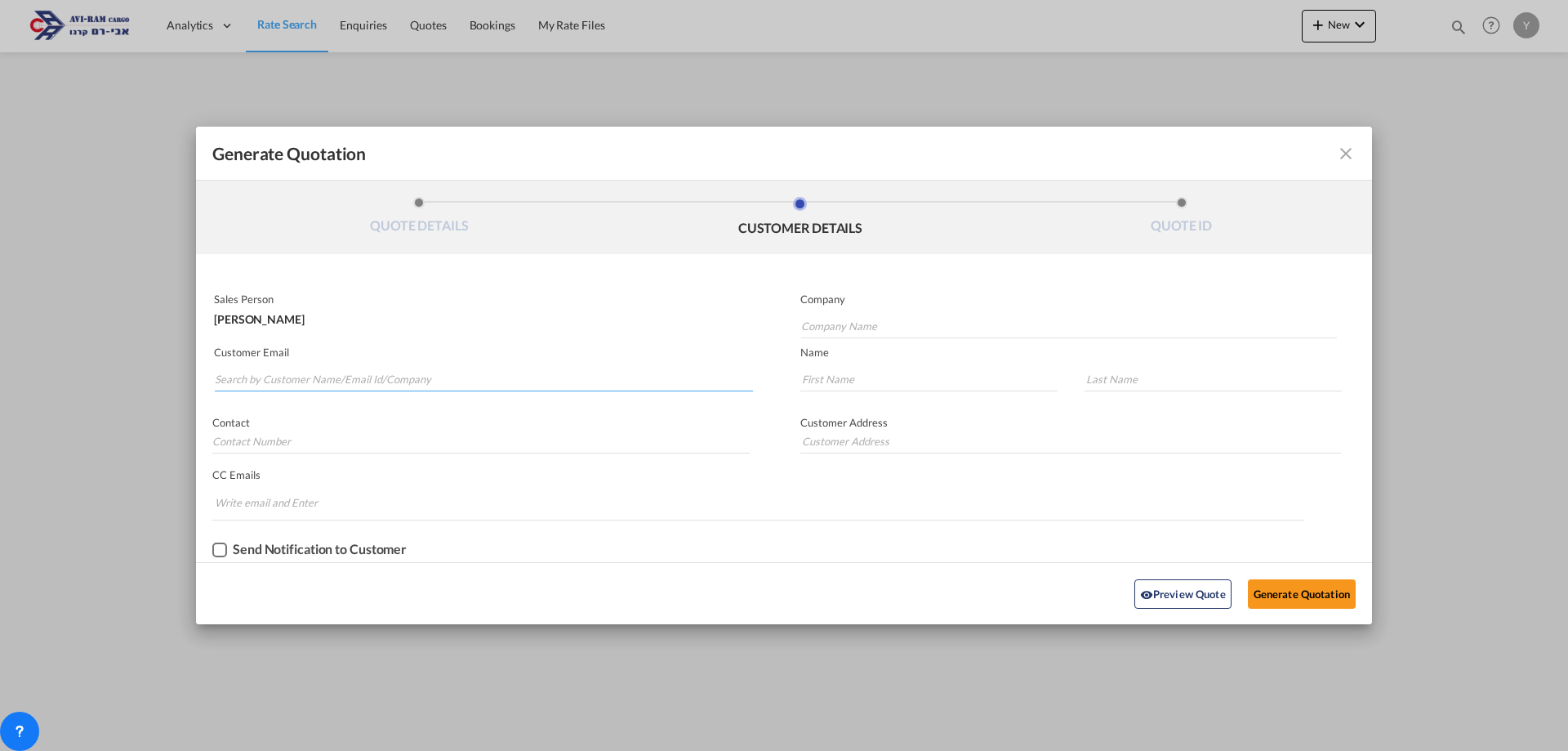
click at [355, 384] on input "Search by Customer Name/Email Id/Company" at bounding box center [484, 378] width 538 height 25
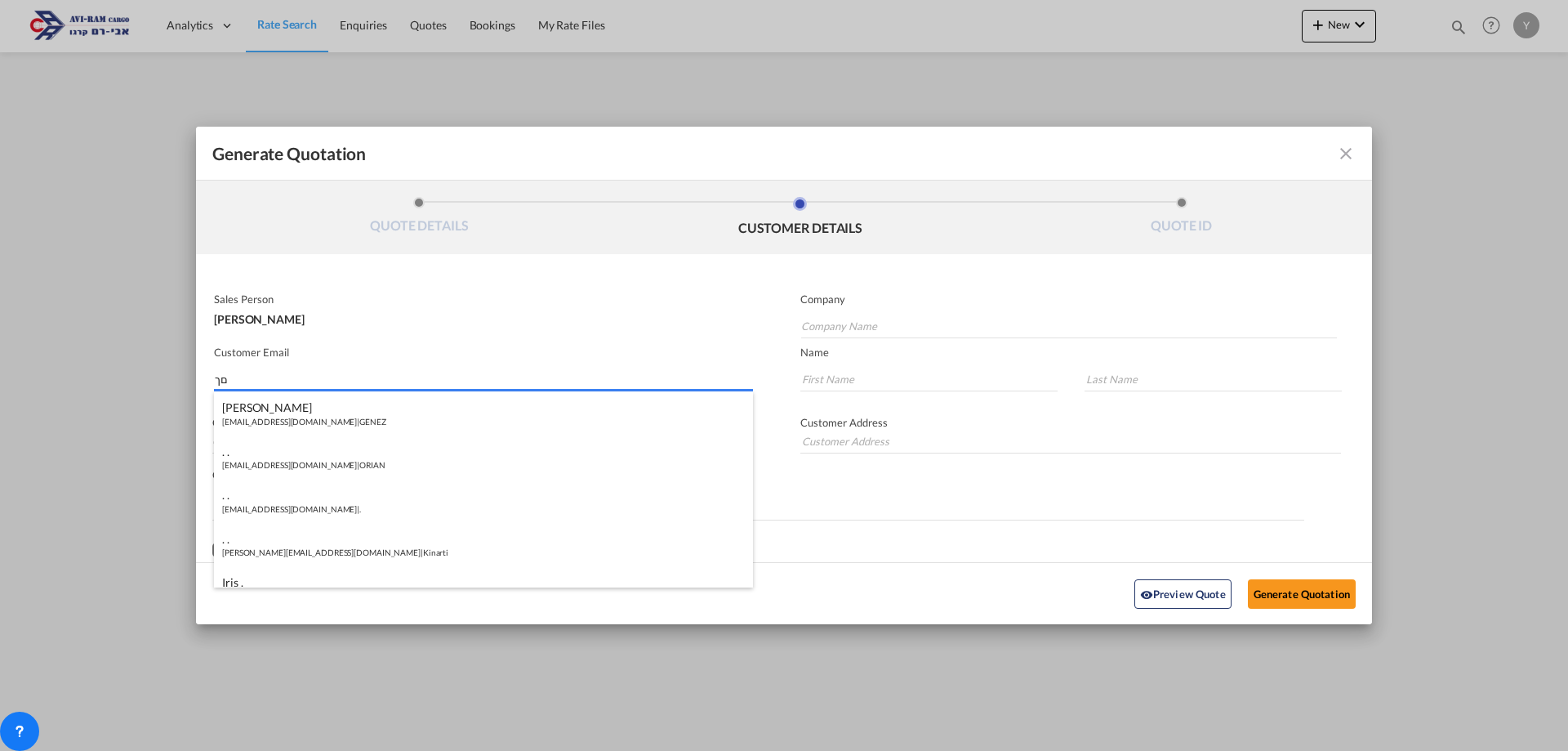
type input "ם"
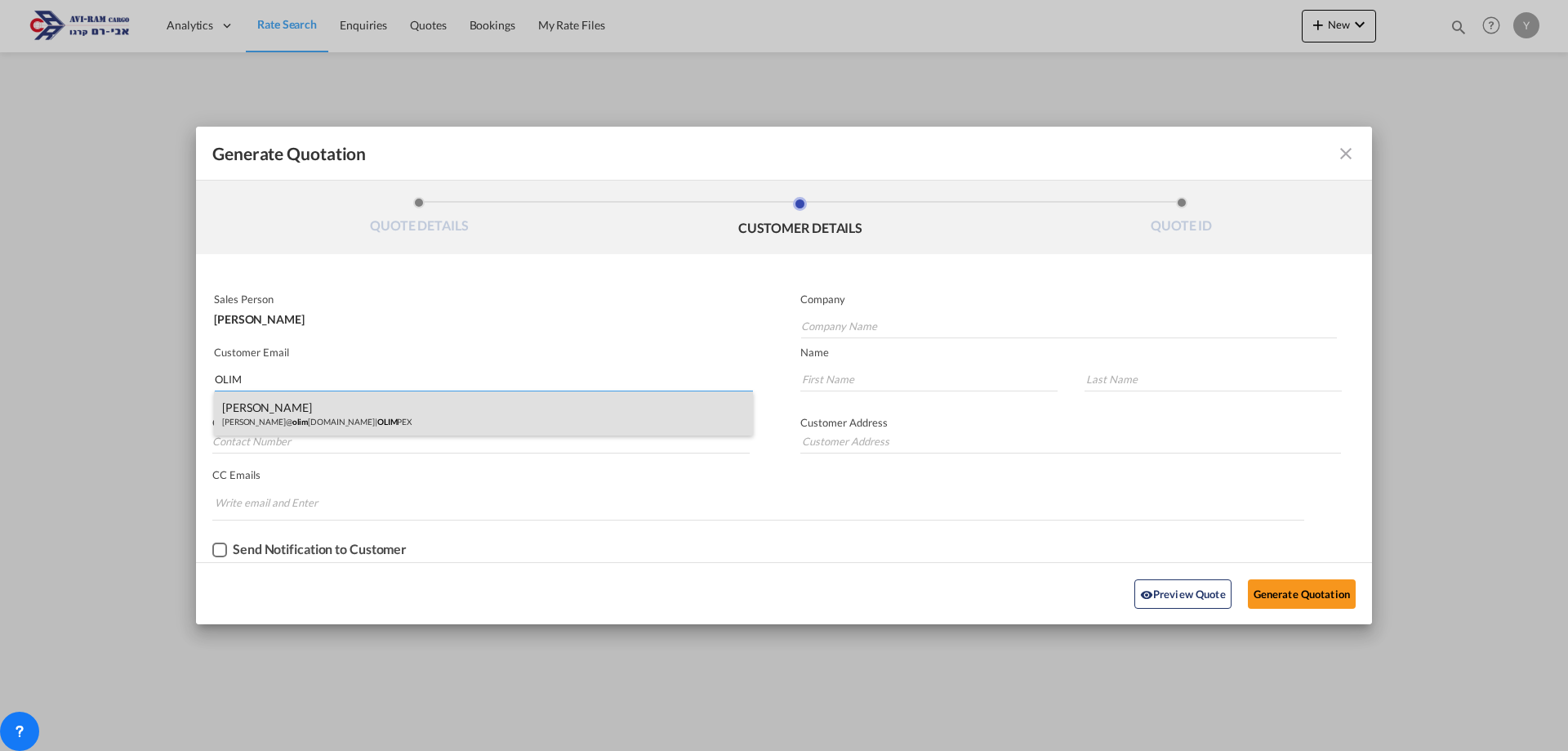
type input "OLIM"
click at [301, 412] on div "[PERSON_NAME] [PERSON_NAME]@ olim [DOMAIN_NAME] | OLIM PEX" at bounding box center [484, 413] width 539 height 44
type input "OLIMPEX"
type input "[PERSON_NAME][EMAIL_ADDRESS][DOMAIN_NAME]"
type input "[PERSON_NAME]"
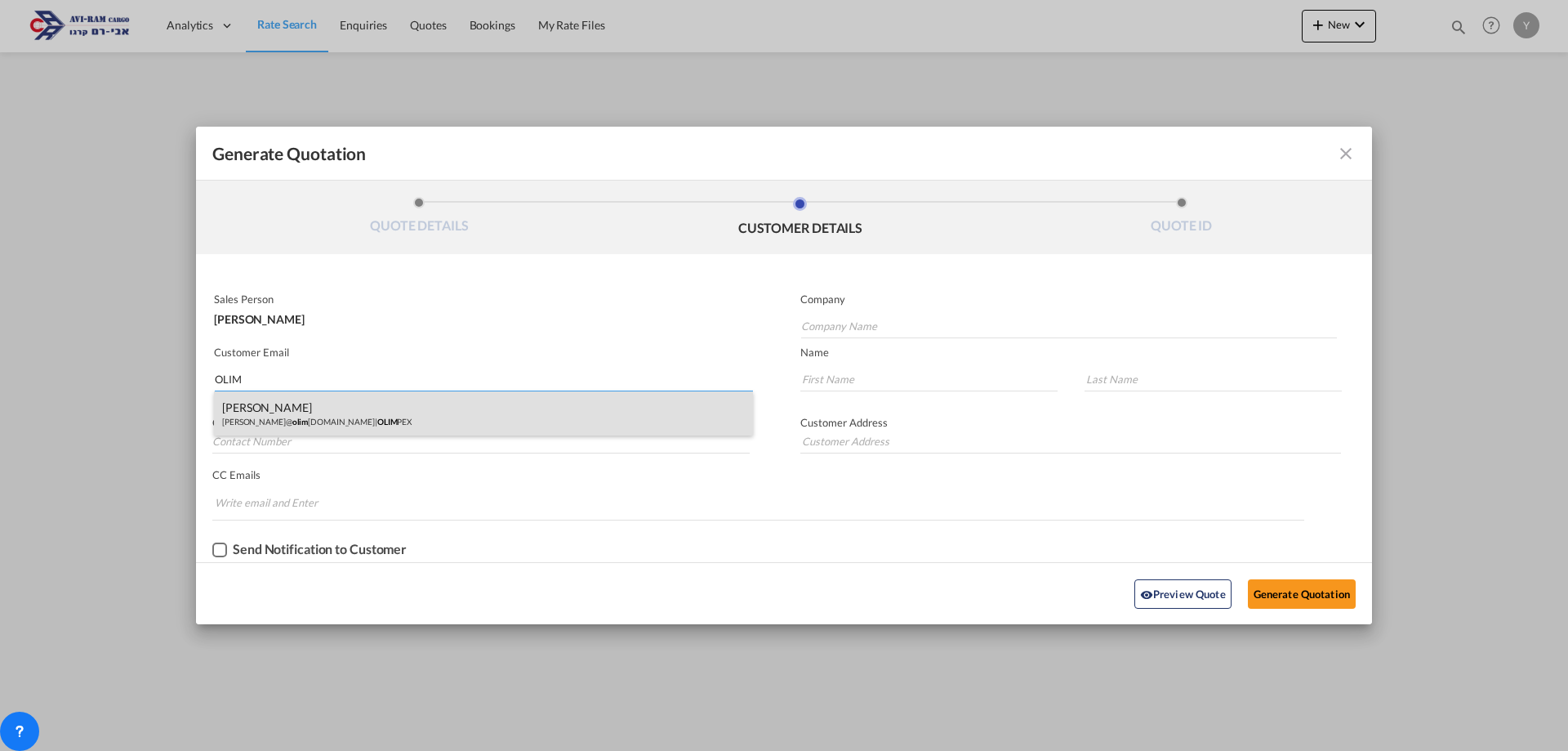
type input "[PERSON_NAME]"
type input "058-574-2723"
type input "RAMAT GAN"
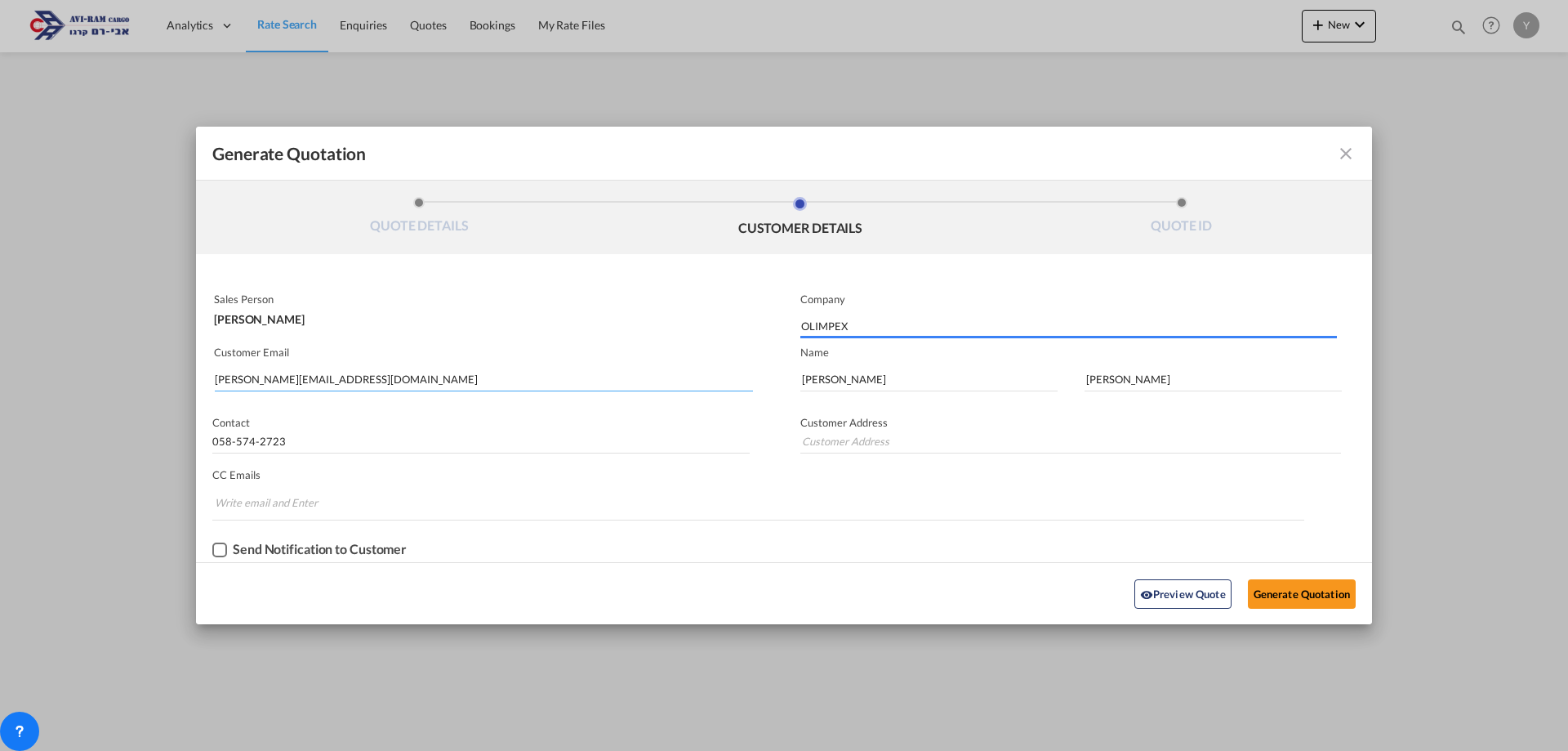
type input "RAMAT GAN"
click at [865, 327] on input "OLIMPEX" at bounding box center [1069, 326] width 536 height 25
type input "OLIMP"
type input "OLIMPEX"
type input "RAMAT GAN"
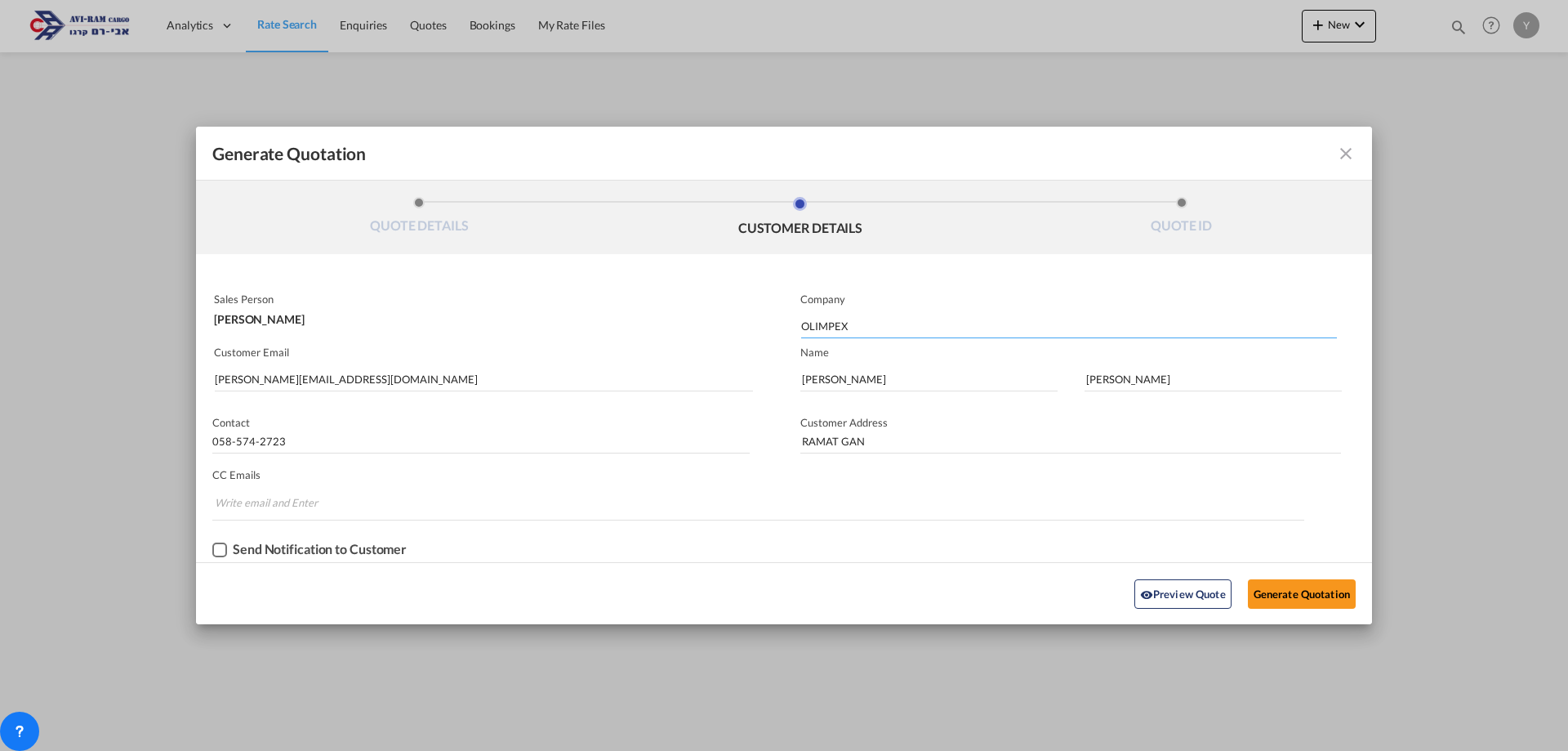
type input "OLIMPEX/"
drag, startPoint x: 784, startPoint y: 314, endPoint x: 664, endPoint y: 306, distance: 120.3
click at [664, 306] on div "Sales Person [PERSON_NAME] Company OLIMPEX/ Customer Email [PERSON_NAME][EMAIL_…" at bounding box center [784, 424] width 1177 height 275
paste input "/ HULDA TRANSFORMERS"
type input "OLIMPEX / HULDA TRANSFORMERS"
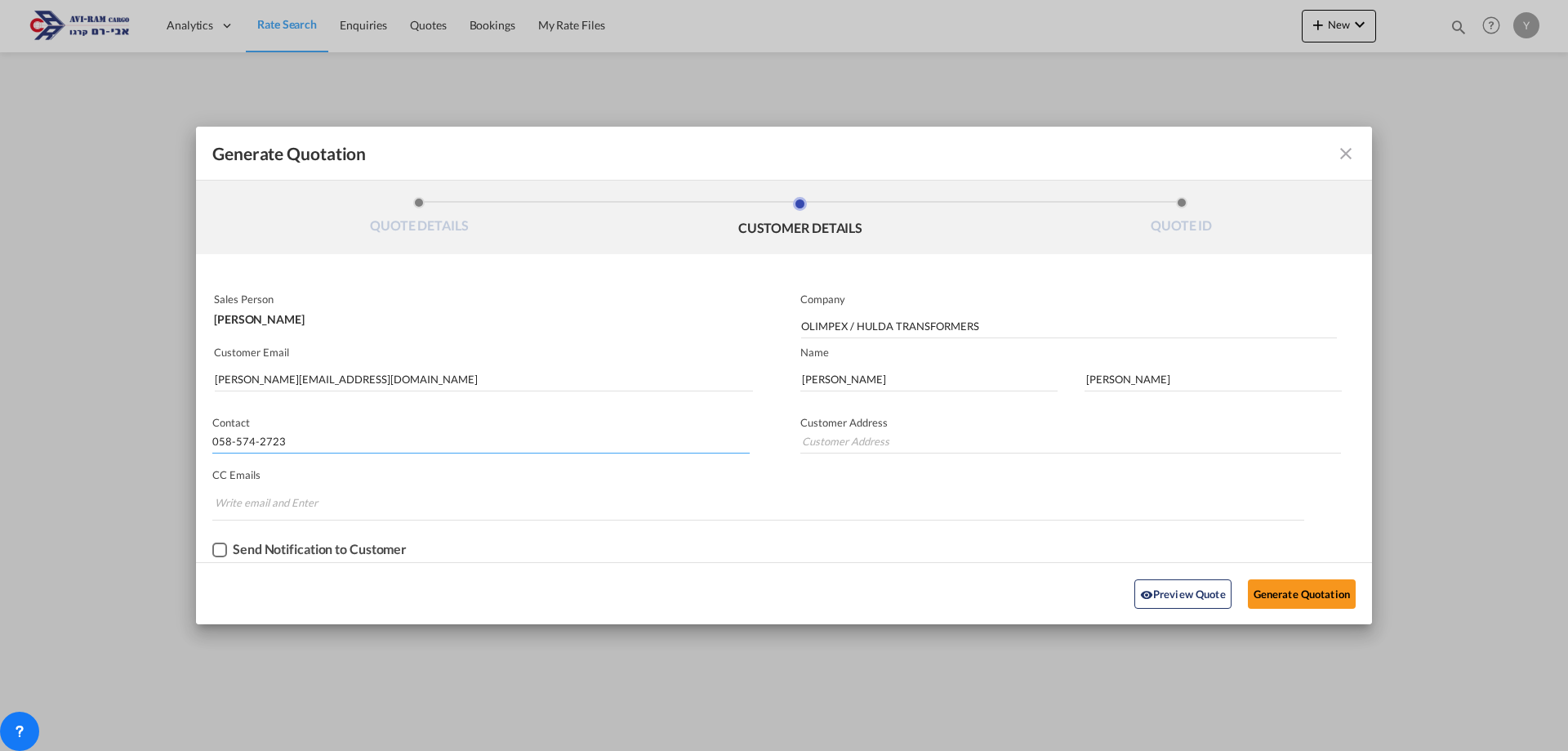
click at [567, 451] on input "058-574-2723" at bounding box center [481, 441] width 537 height 25
click at [1304, 587] on button "Generate Quotation" at bounding box center [1302, 594] width 108 height 30
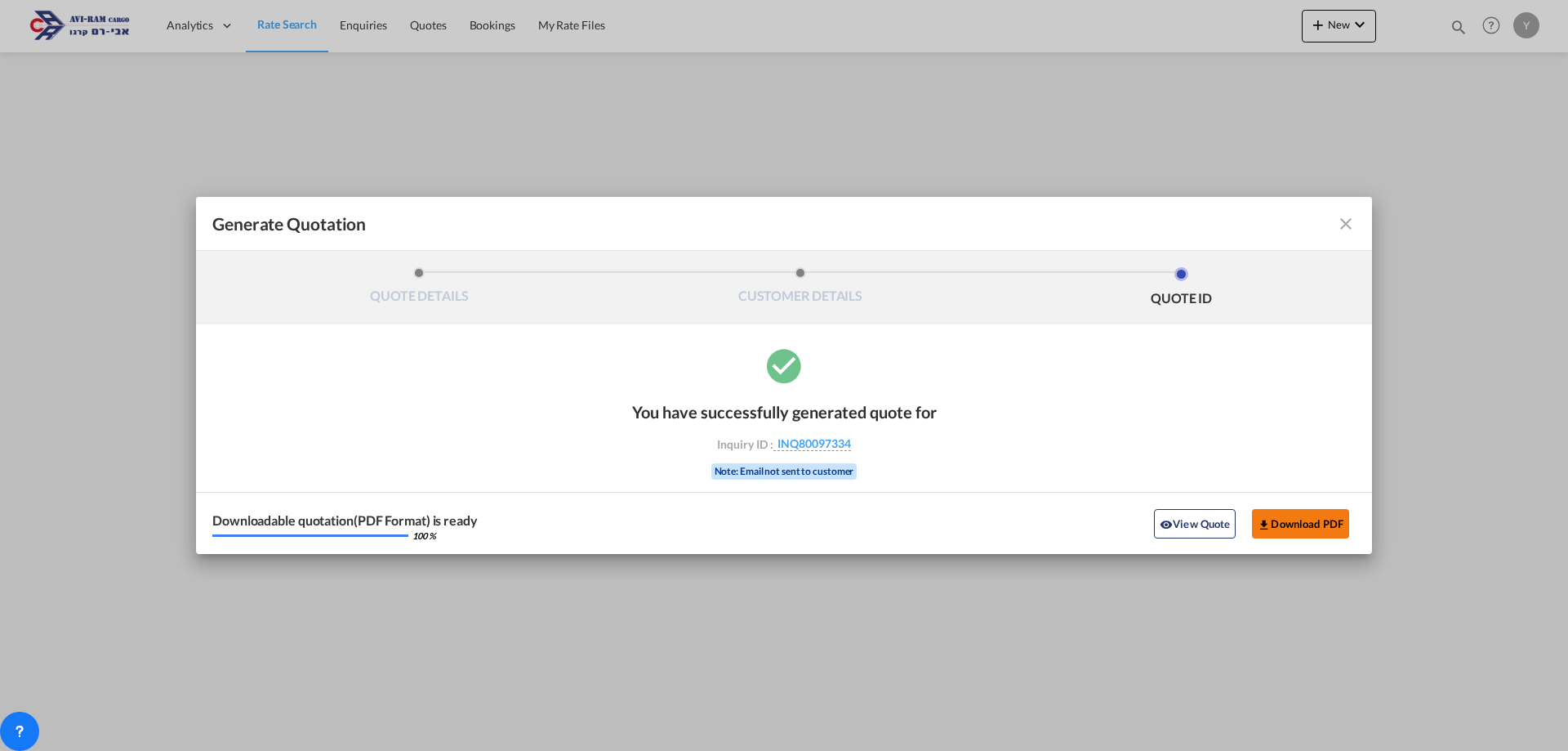
click at [1289, 523] on button "Download PDF" at bounding box center [1301, 524] width 97 height 30
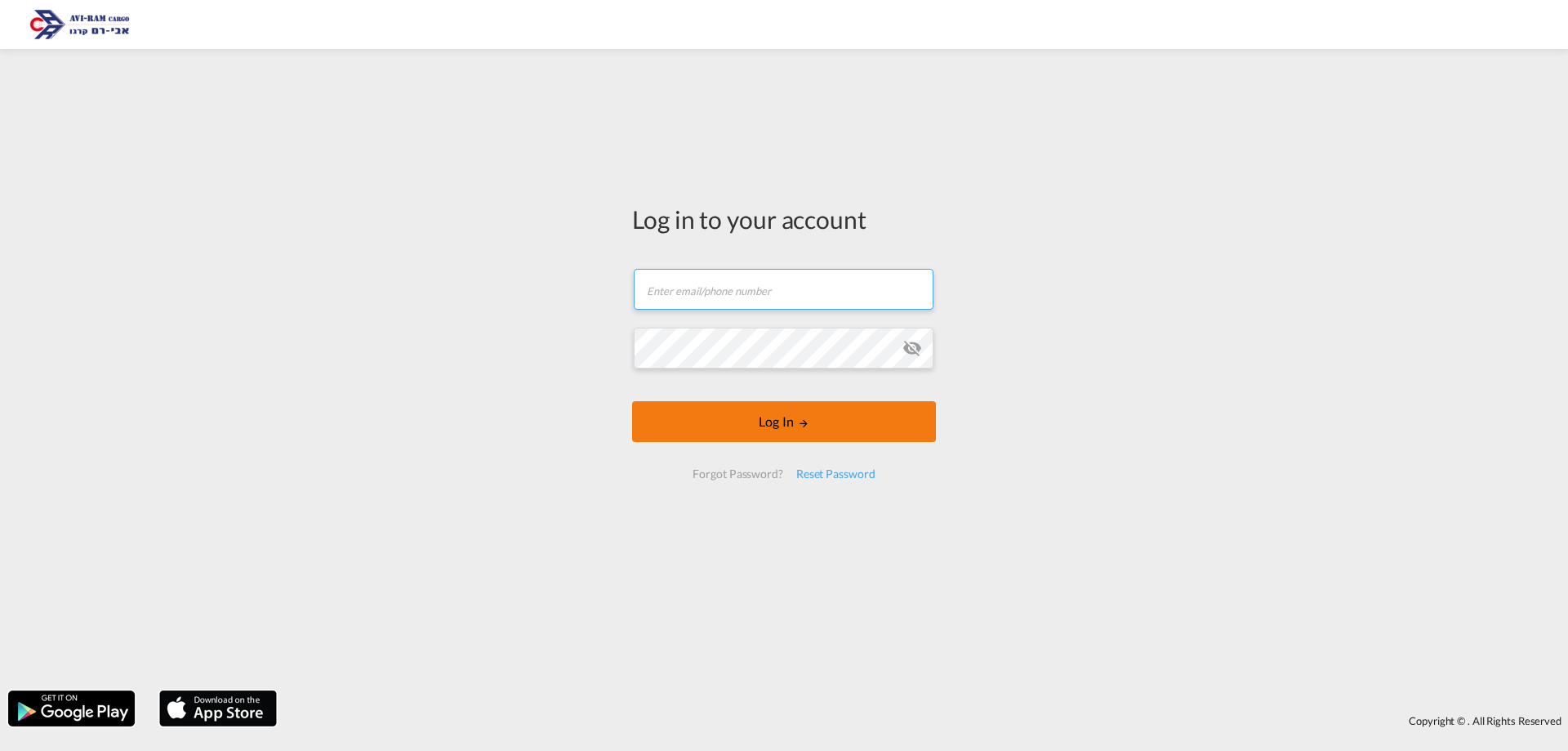
type input "[EMAIL_ADDRESS][DOMAIN_NAME]"
click at [802, 422] on md-icon "LOGIN" at bounding box center [804, 423] width 12 height 12
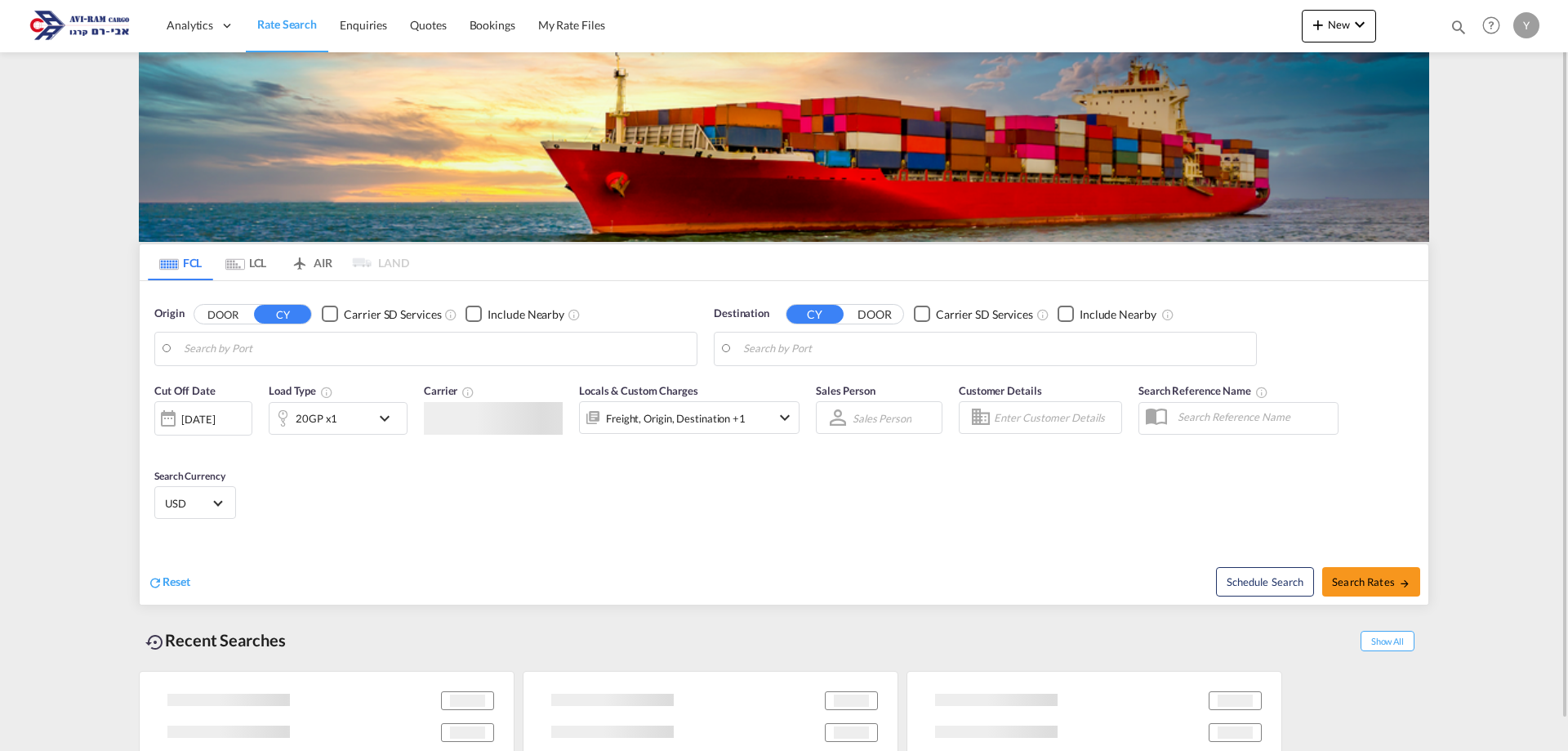
click at [216, 353] on body "Analytics Dashboard Rate Search Enquiries Quotes Bookings" at bounding box center [784, 376] width 1568 height 751
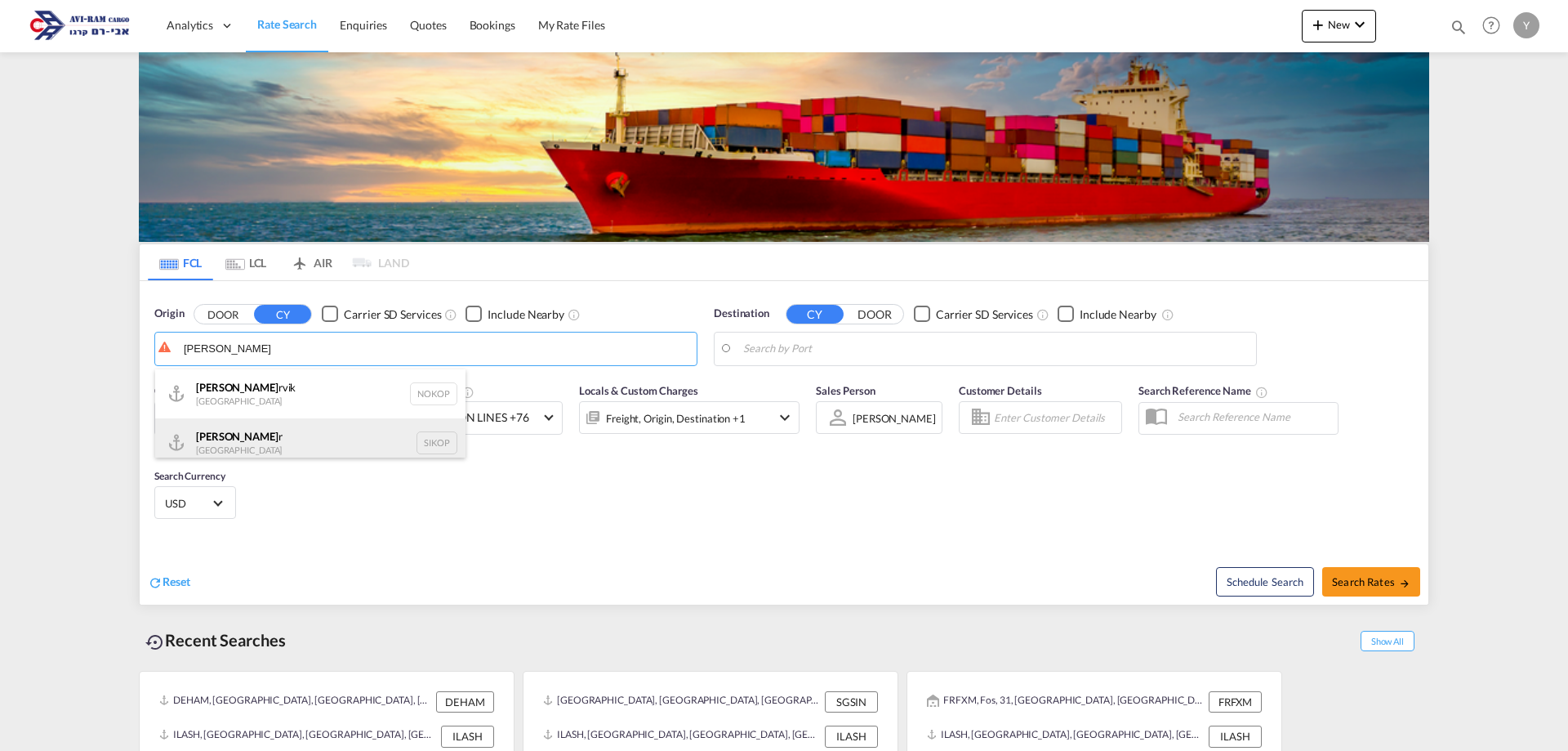
click at [254, 439] on div "Kope r Slovenia SIKOP" at bounding box center [310, 442] width 311 height 49
type input "Koper, SIKOP"
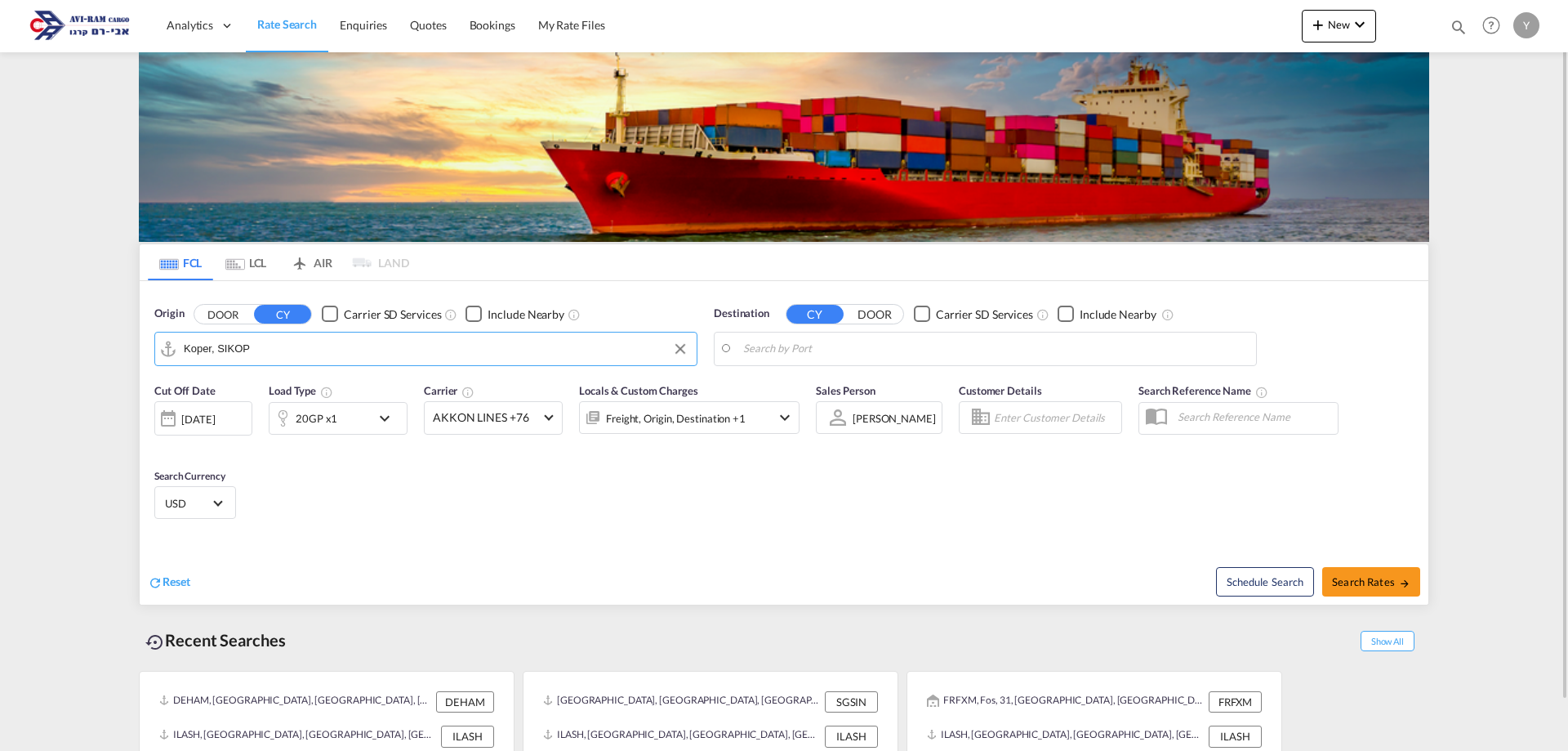
click at [781, 355] on body "Analytics Dashboard Rate Search Enquiries Quotes Bookings" at bounding box center [784, 376] width 1568 height 751
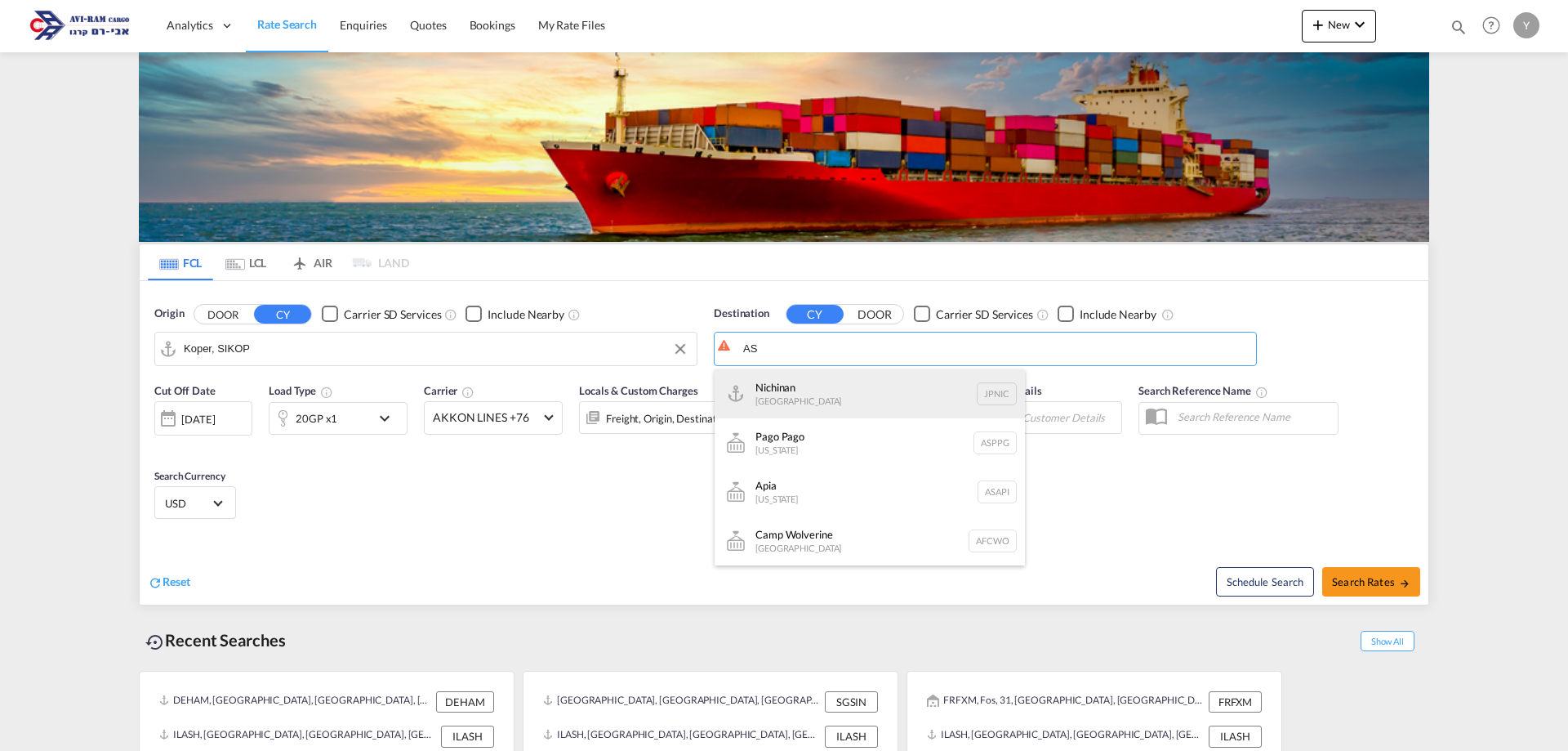
click at [809, 396] on div "Nichinan Japan JPNIC" at bounding box center [870, 393] width 311 height 49
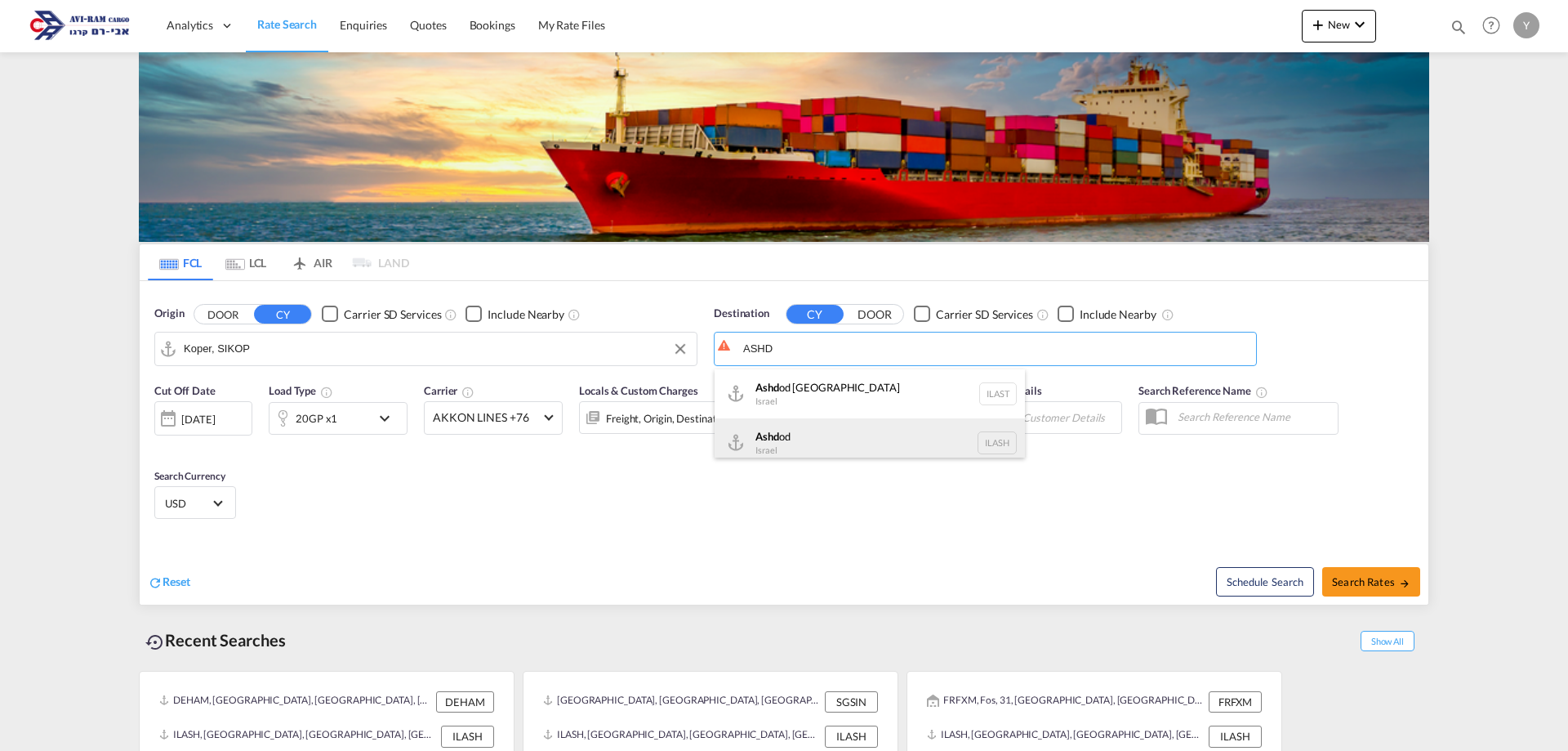
click at [776, 445] on div "Ashd od Israel ILASH" at bounding box center [870, 442] width 311 height 49
type input "Ashdod, ILASH"
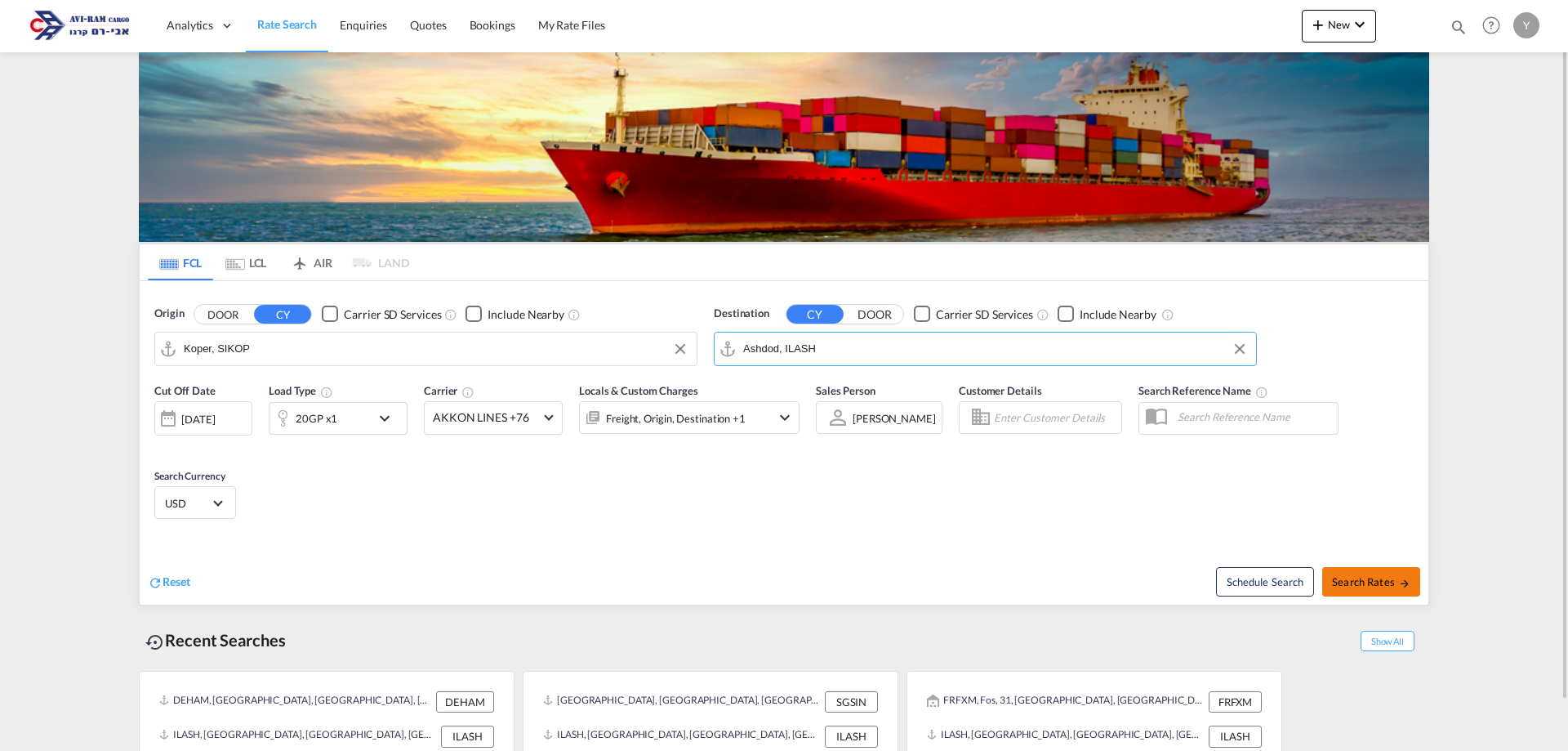
click at [1378, 587] on span "Search Rates" at bounding box center [1371, 581] width 78 height 13
type input "SIKOP to ILASH / 13 Aug 2025"
type input "Koper, SIKOP"
type input "Ashdod, ILASH"
click at [370, 411] on div "20GP x1" at bounding box center [320, 418] width 101 height 33
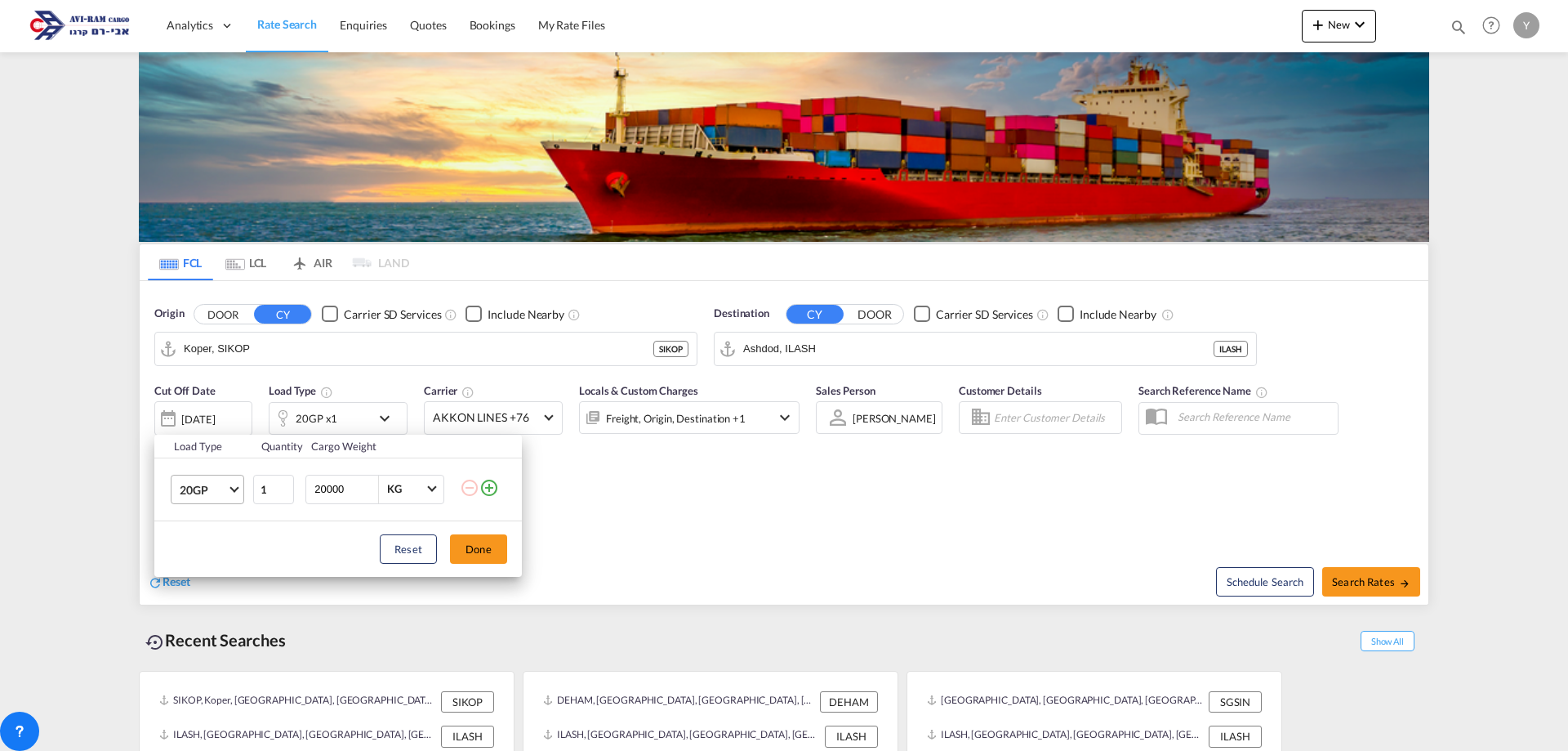
click at [238, 495] on md-select-value "20GP" at bounding box center [211, 490] width 66 height 28
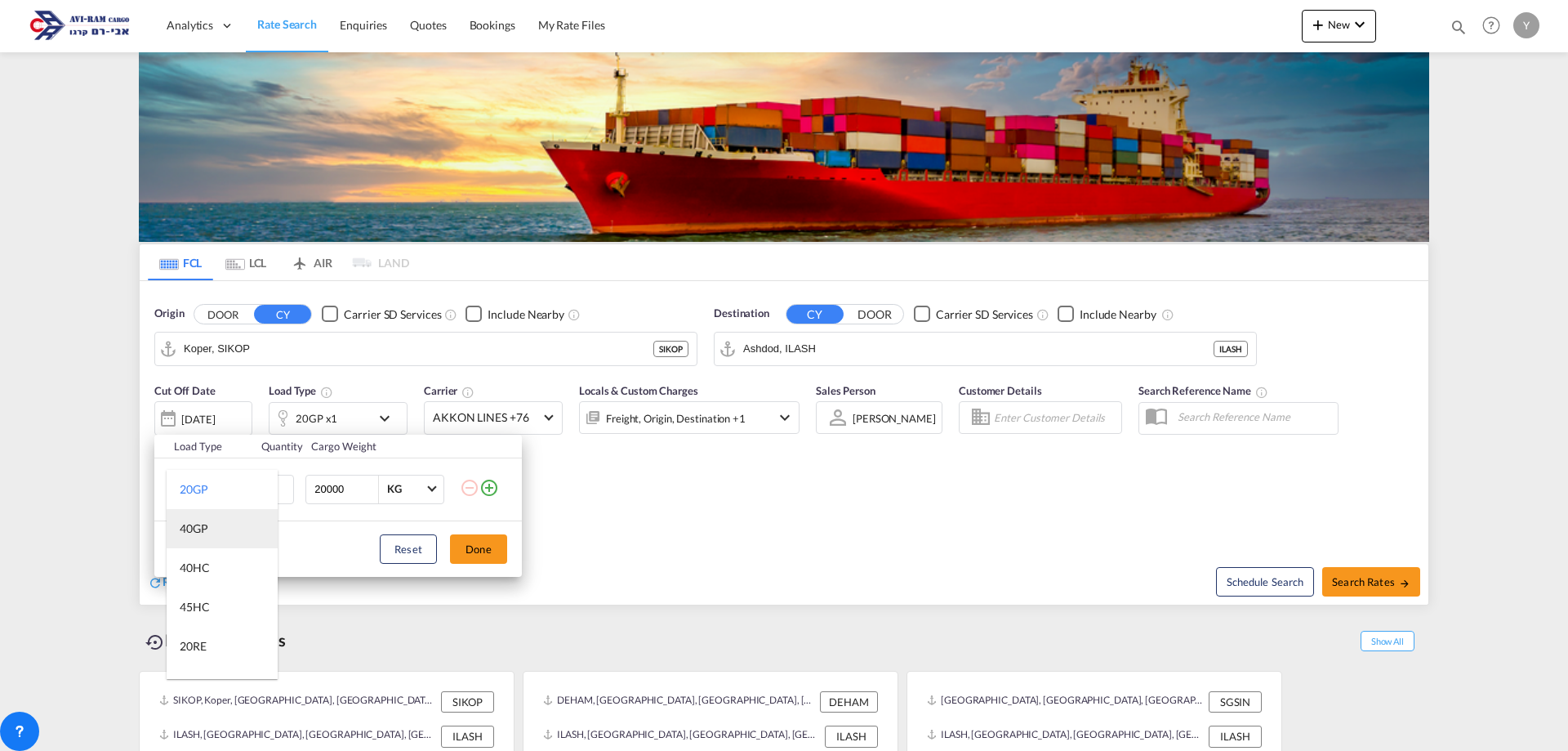
click at [218, 524] on md-option "40GP" at bounding box center [222, 527] width 111 height 39
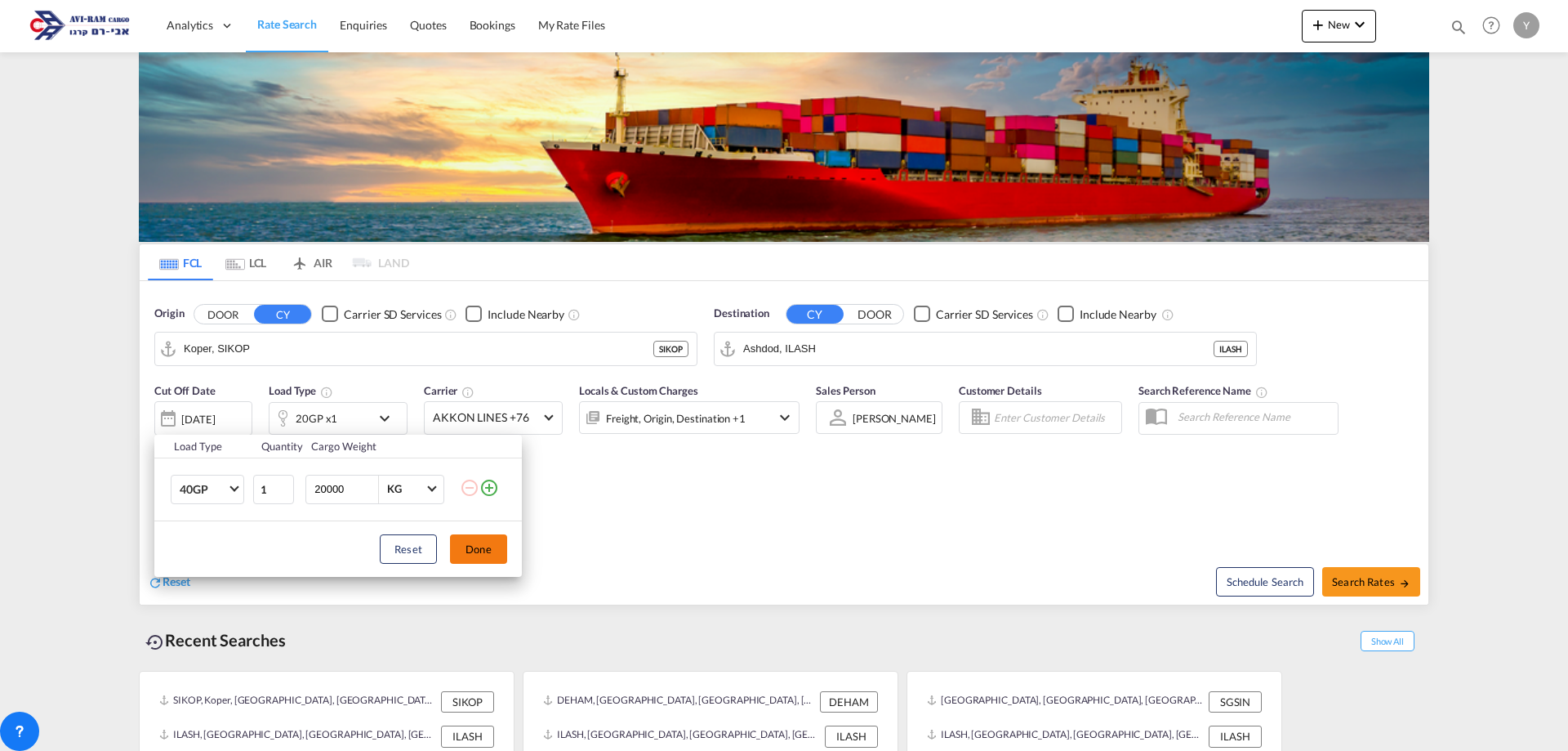
click at [485, 552] on button "Done" at bounding box center [479, 549] width 58 height 30
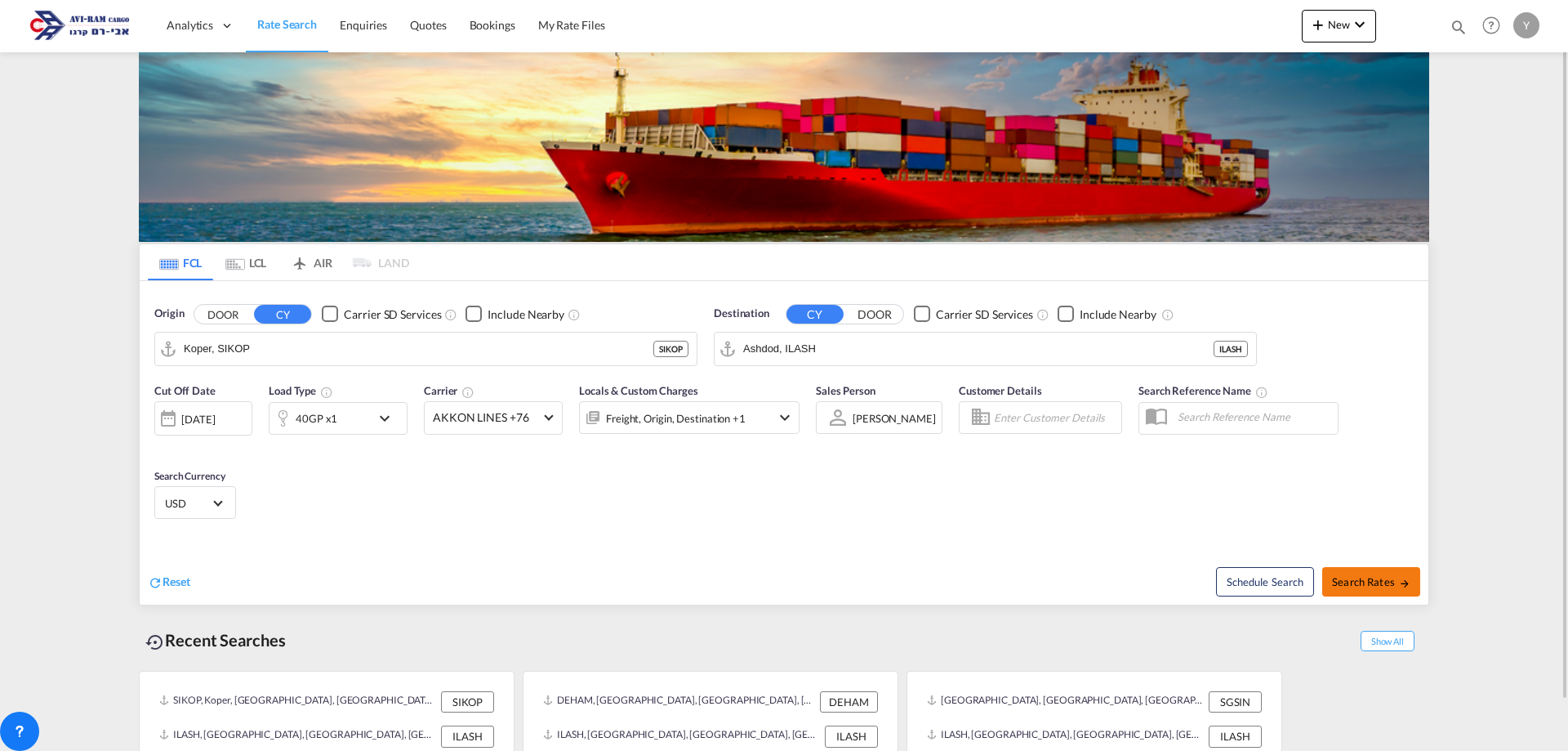
click at [1377, 590] on button "Search Rates" at bounding box center [1371, 582] width 98 height 30
type input "SIKOP to ILASH / 13 Aug 2025"
